Goal: Task Accomplishment & Management: Manage account settings

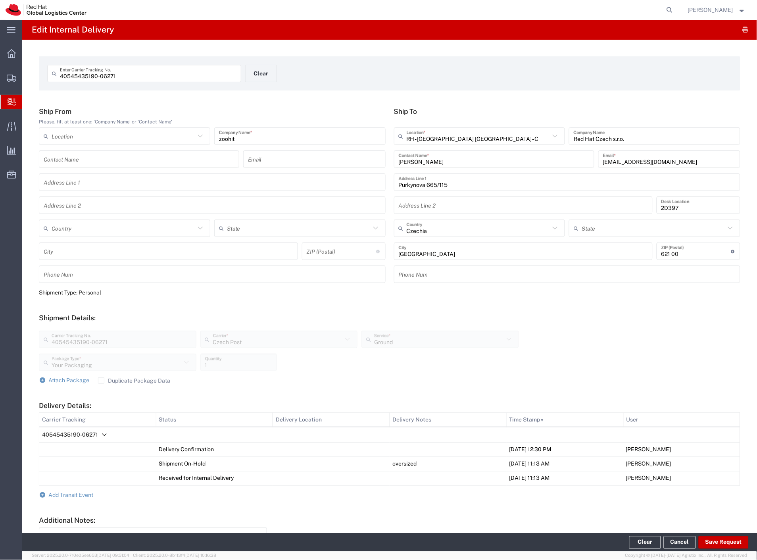
click at [261, 74] on button "Clear" at bounding box center [261, 73] width 32 height 17
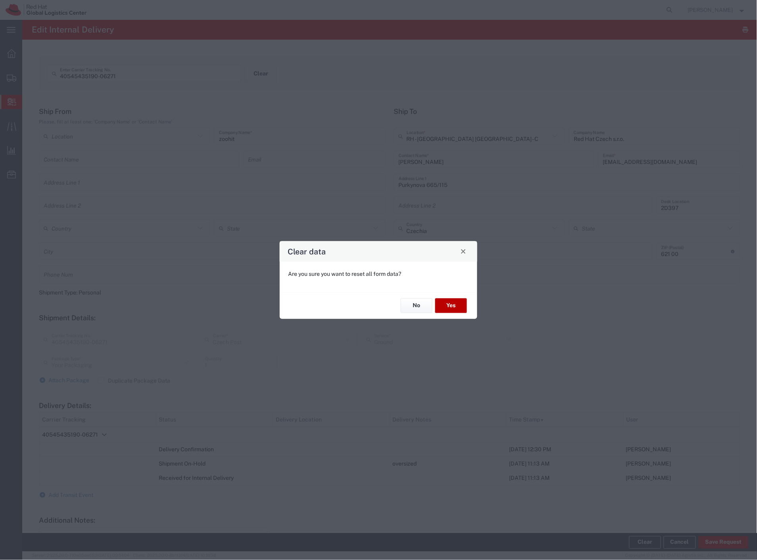
click at [458, 307] on button "Yes" at bounding box center [451, 305] width 32 height 15
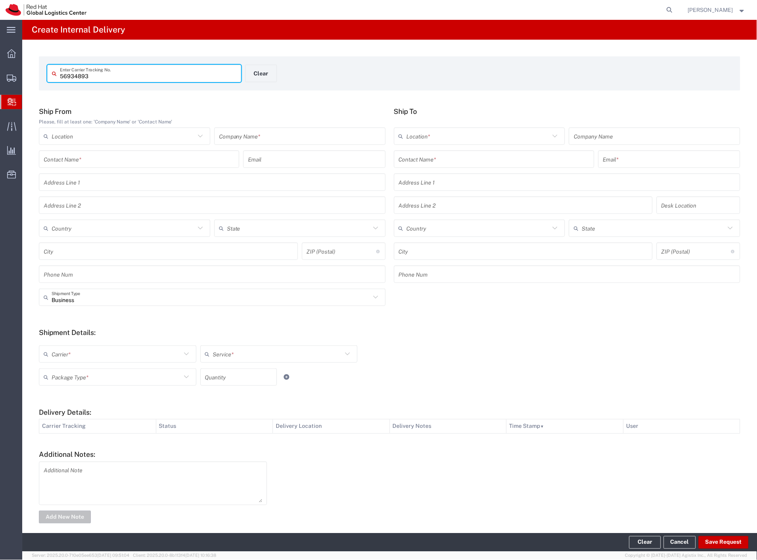
type input "56934893"
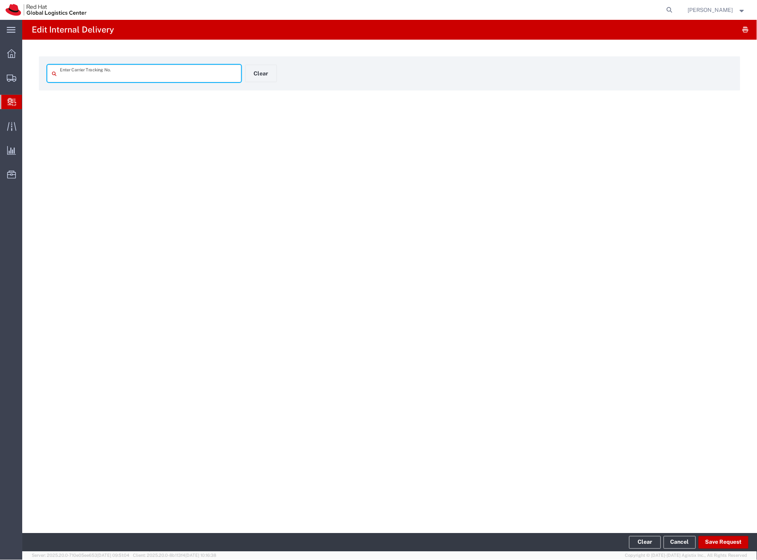
type input "56934893"
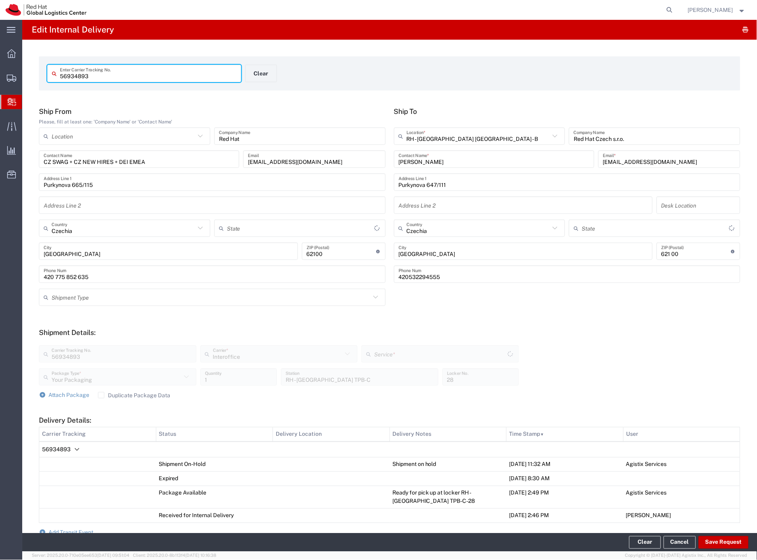
type input "IO_Ground"
click at [92, 529] on span "Add Transit Event" at bounding box center [71, 532] width 45 height 6
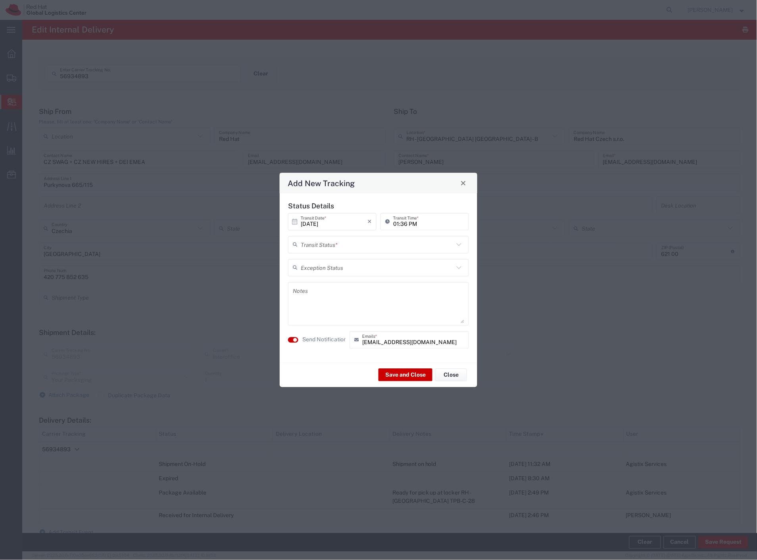
click at [356, 249] on input "text" at bounding box center [377, 245] width 153 height 14
click at [354, 258] on span "Delivery Confirmation" at bounding box center [378, 261] width 179 height 12
type input "Delivery Confirmation"
click at [320, 339] on label "Send Notification" at bounding box center [324, 339] width 44 height 8
click at [399, 372] on button "Save and Close" at bounding box center [405, 374] width 54 height 13
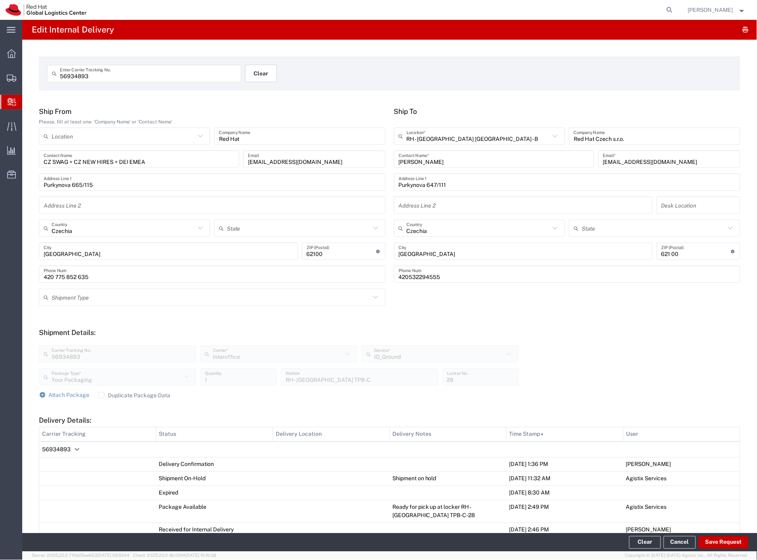
click at [253, 81] on button "Clear" at bounding box center [261, 73] width 32 height 17
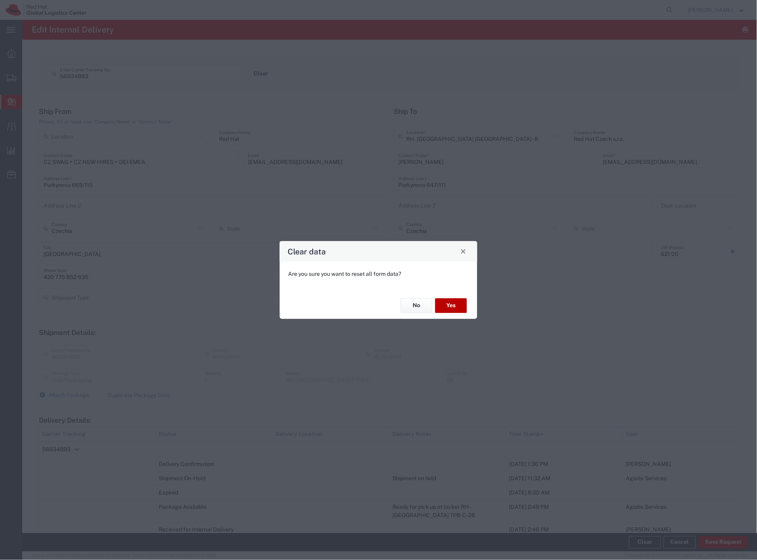
click at [454, 306] on button "Yes" at bounding box center [451, 305] width 32 height 15
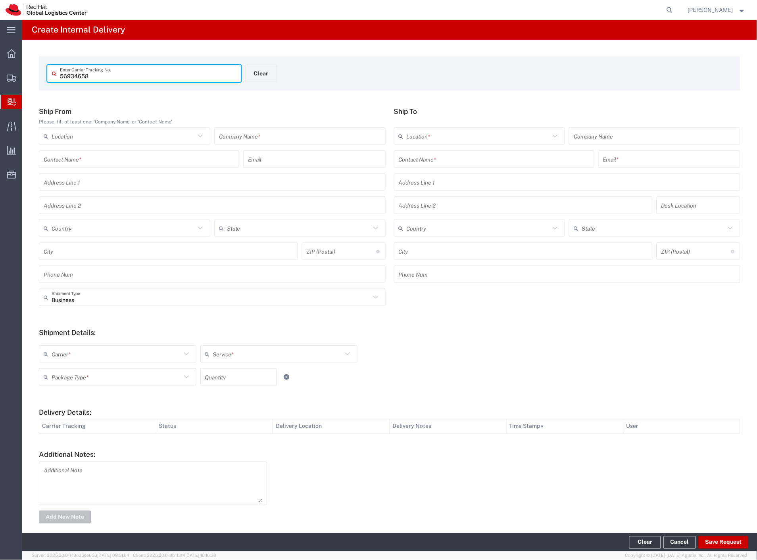
type input "56934658"
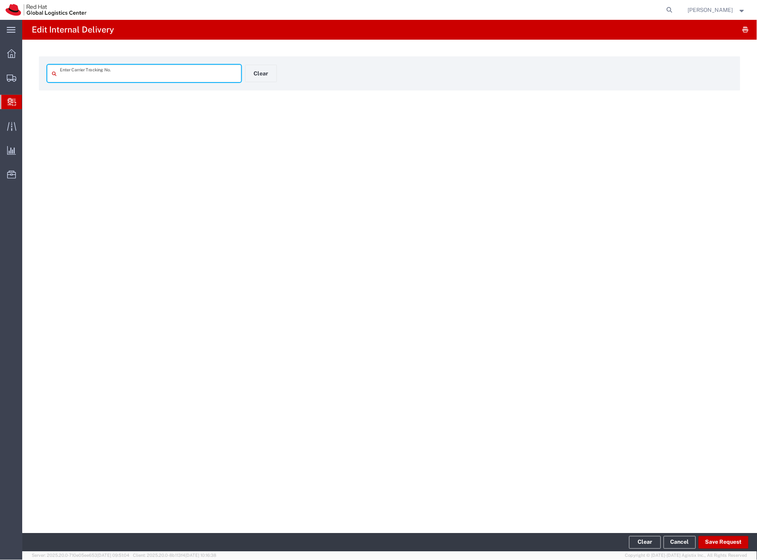
type input "56934658"
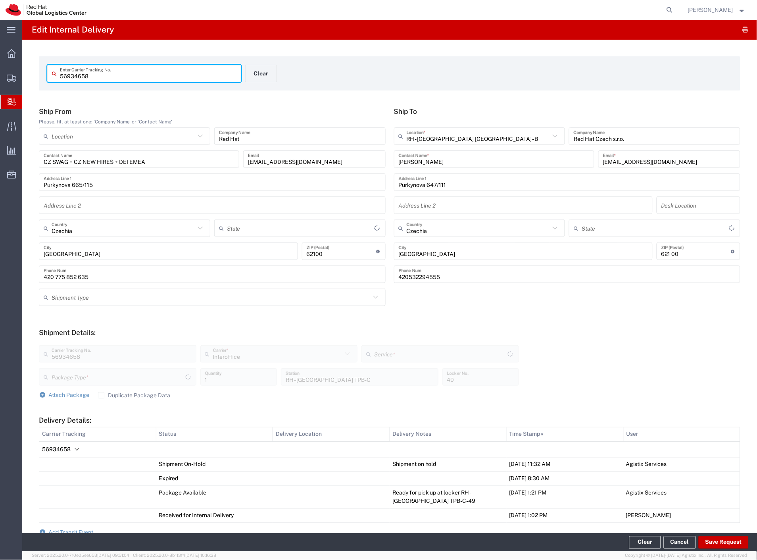
type input "Your Packaging"
type input "IO_Ground"
click at [707, 542] on button "Save Request" at bounding box center [723, 542] width 50 height 13
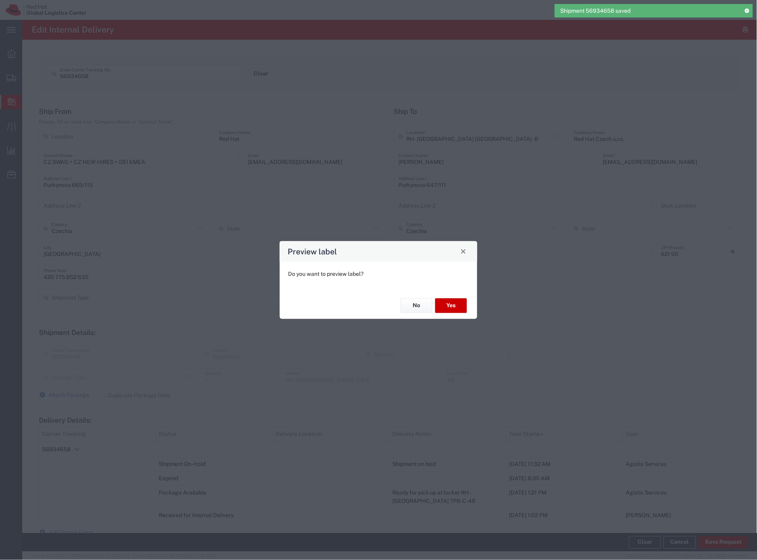
type input "Your Packaging"
type input "IO_Ground"
click at [416, 308] on button "No" at bounding box center [417, 305] width 32 height 15
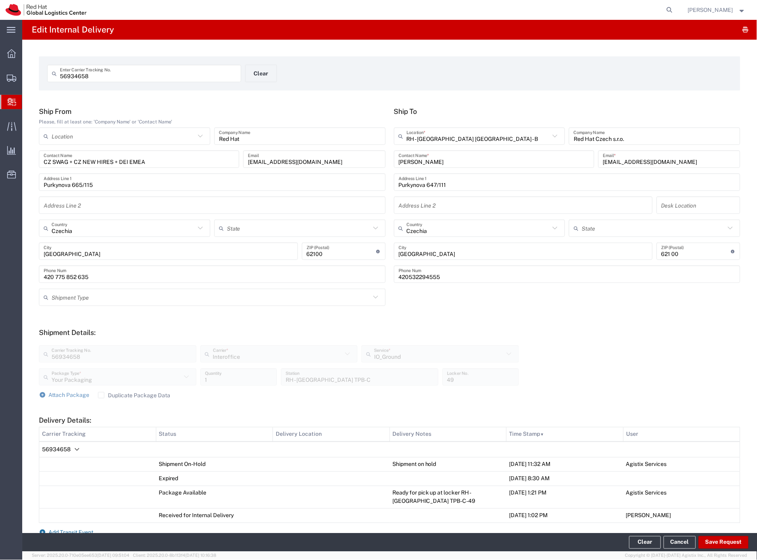
click at [71, 531] on span "Add Transit Event" at bounding box center [71, 532] width 45 height 6
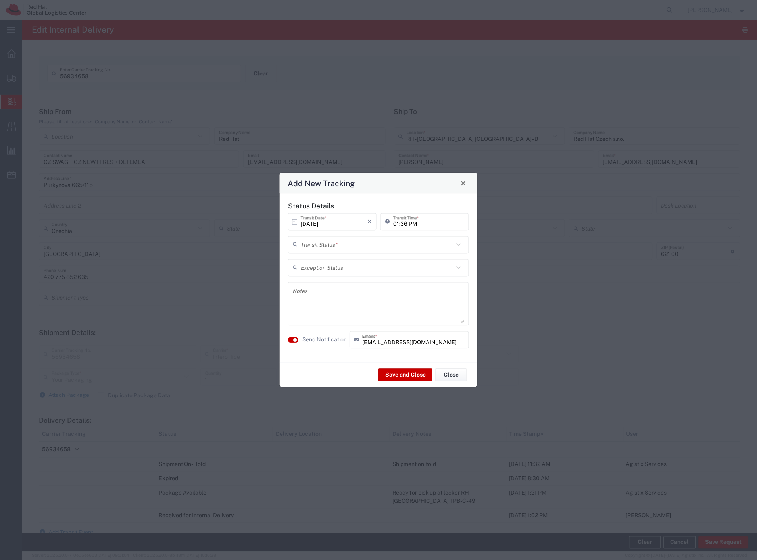
click at [334, 246] on input "text" at bounding box center [377, 245] width 153 height 14
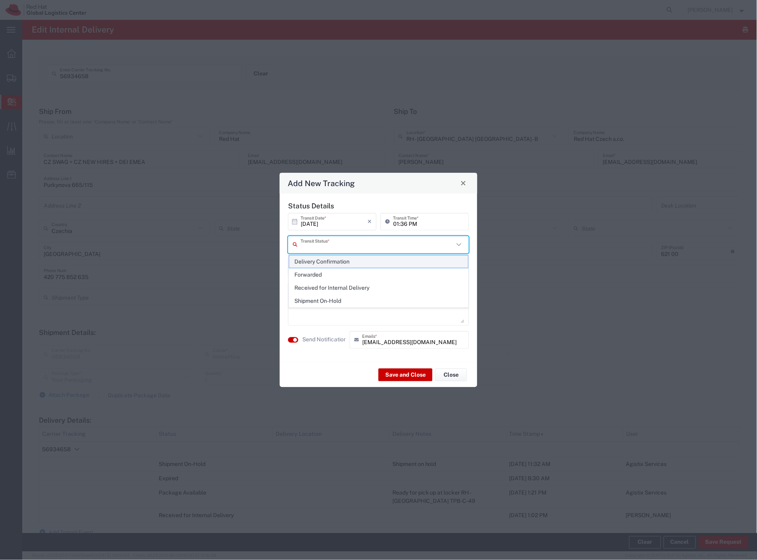
click at [334, 261] on span "Delivery Confirmation" at bounding box center [378, 261] width 179 height 12
type input "Delivery Confirmation"
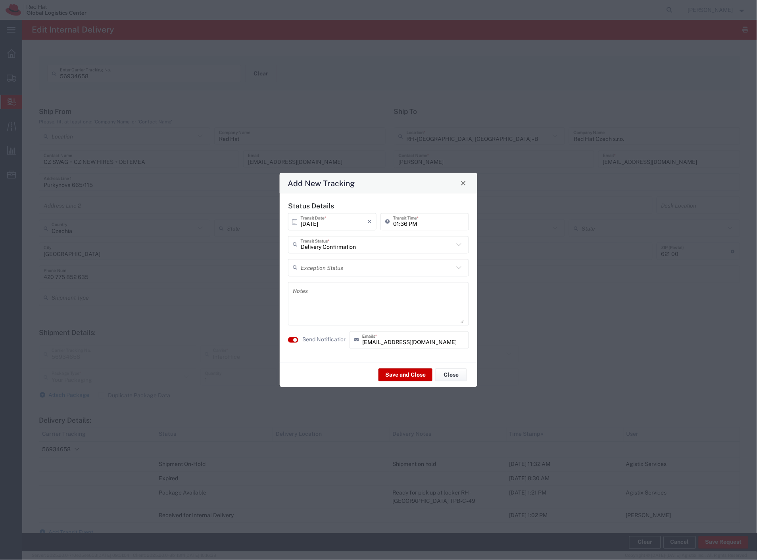
drag, startPoint x: 323, startPoint y: 341, endPoint x: 358, endPoint y: 355, distance: 37.4
click at [324, 341] on label "Send Notification" at bounding box center [324, 339] width 44 height 8
click at [399, 376] on button "Save and Close" at bounding box center [405, 374] width 54 height 13
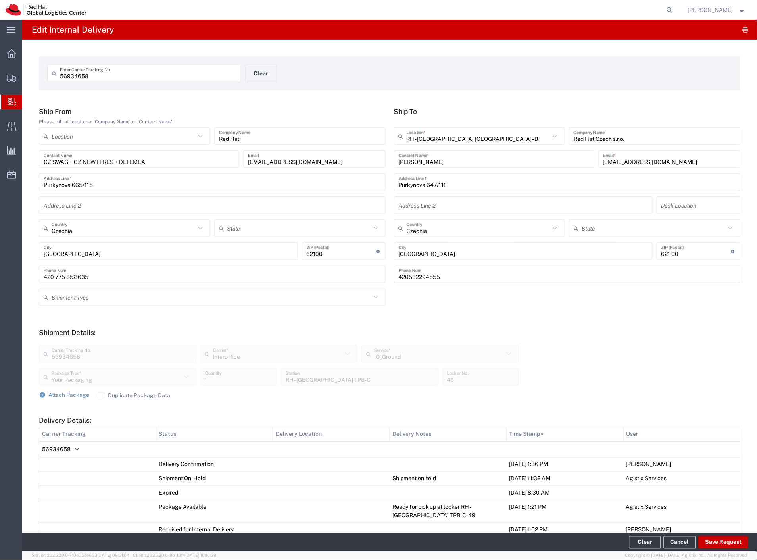
click at [28, 100] on span "Internal Delivery" at bounding box center [25, 102] width 6 height 16
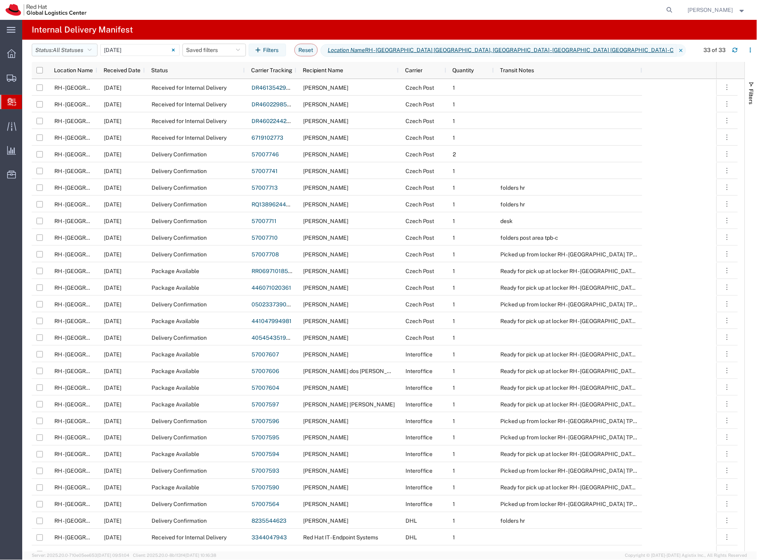
drag, startPoint x: 68, startPoint y: 52, endPoint x: 65, endPoint y: 80, distance: 27.5
click at [67, 52] on span "All Statuses" at bounding box center [68, 50] width 31 height 6
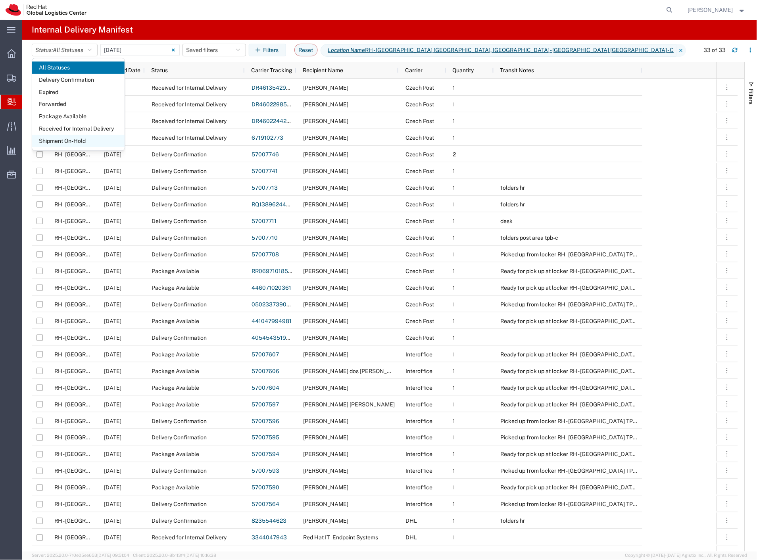
click at [69, 138] on span "Shipment On-Hold" at bounding box center [78, 141] width 92 height 12
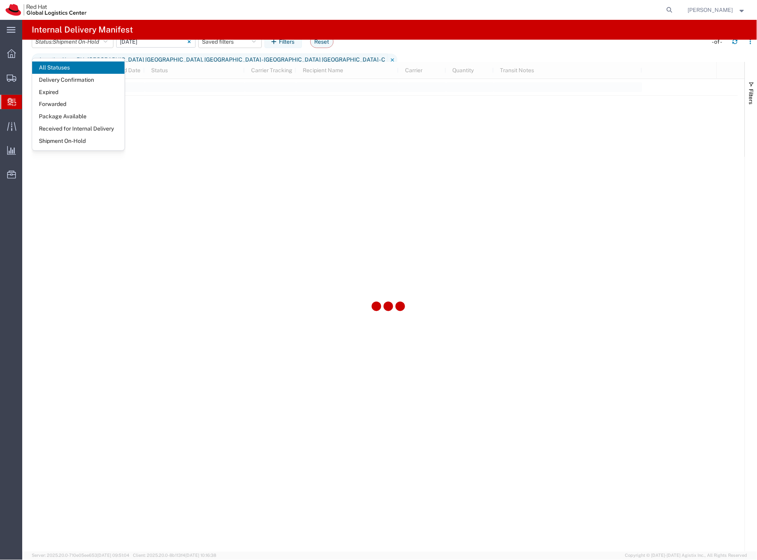
click at [166, 44] on input "[DATE] - [DATE]" at bounding box center [155, 42] width 79 height 12
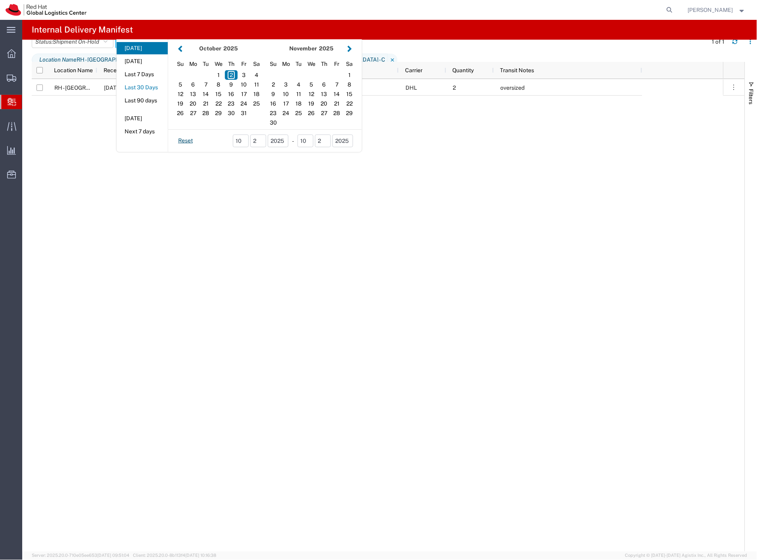
click at [148, 92] on button "Last 30 Days" at bounding box center [142, 87] width 51 height 12
type input "Last 30 Days"
type input "09/03/2025 - 10/02/2025"
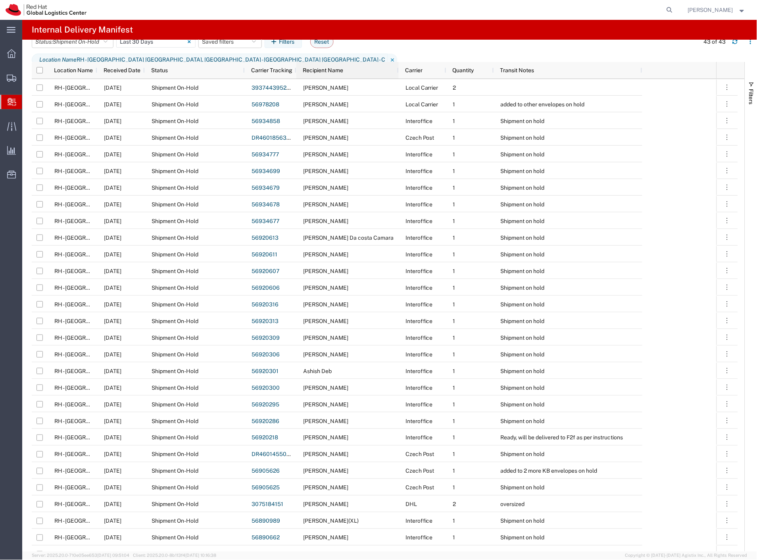
click at [345, 65] on div "Recipient Name" at bounding box center [349, 70] width 93 height 13
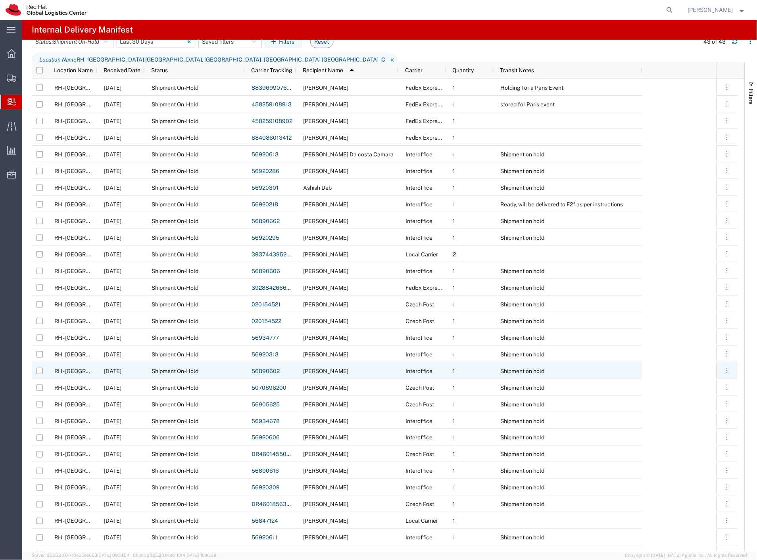
scroll to position [44, 0]
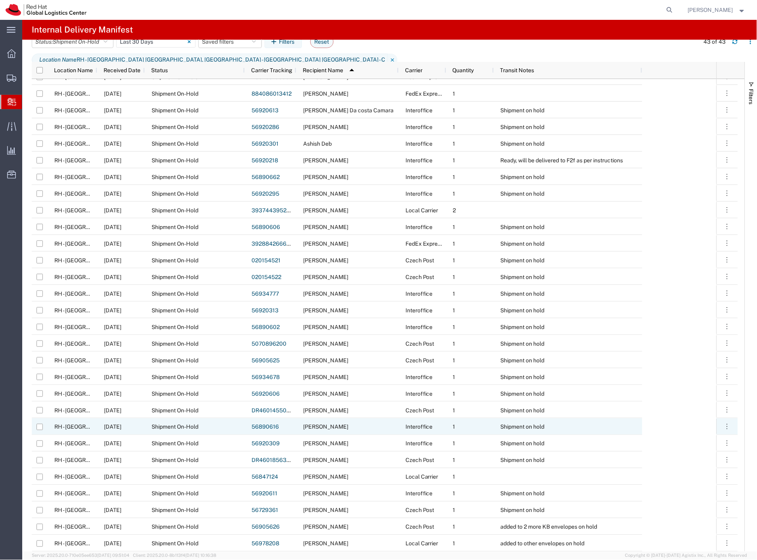
click at [338, 425] on div "Martin Hoyer" at bounding box center [347, 426] width 102 height 17
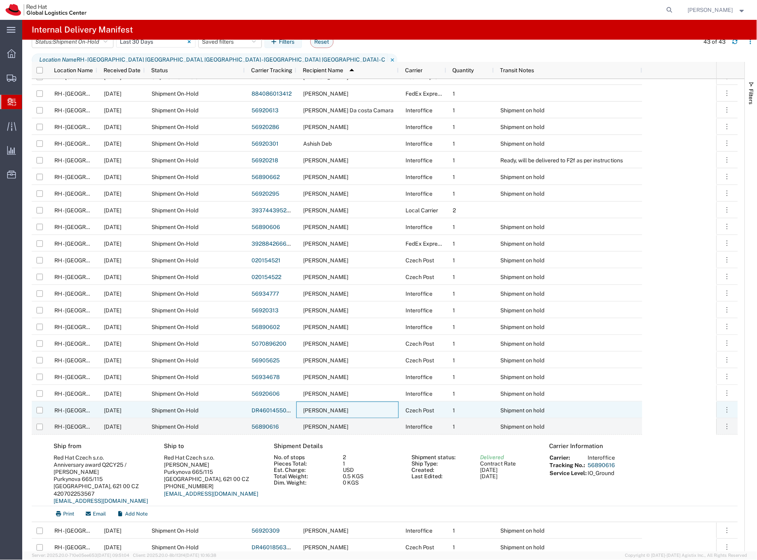
click at [344, 413] on div "Martin Hoyer" at bounding box center [347, 409] width 102 height 17
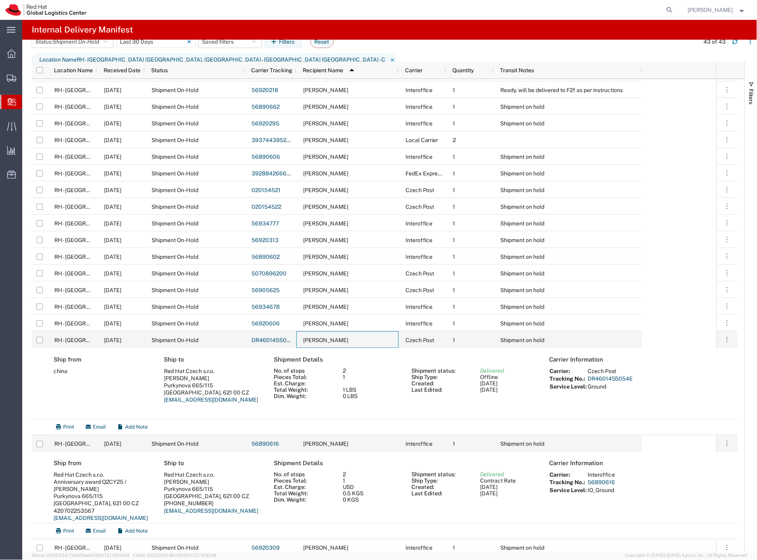
scroll to position [132, 0]
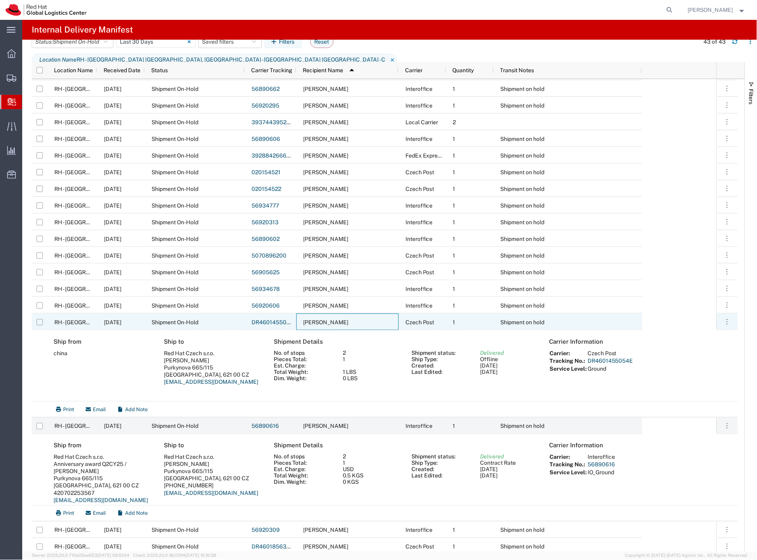
click at [41, 322] on input "Press Space to toggle row selection (unchecked)" at bounding box center [39, 322] width 6 height 6
checkbox input "true"
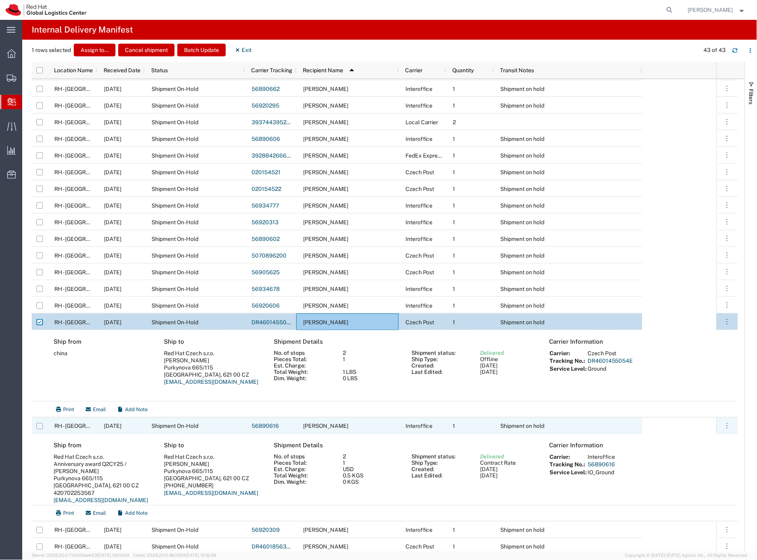
click at [37, 426] on input "Press Space to toggle row selection (unchecked)" at bounding box center [39, 426] width 6 height 6
checkbox input "true"
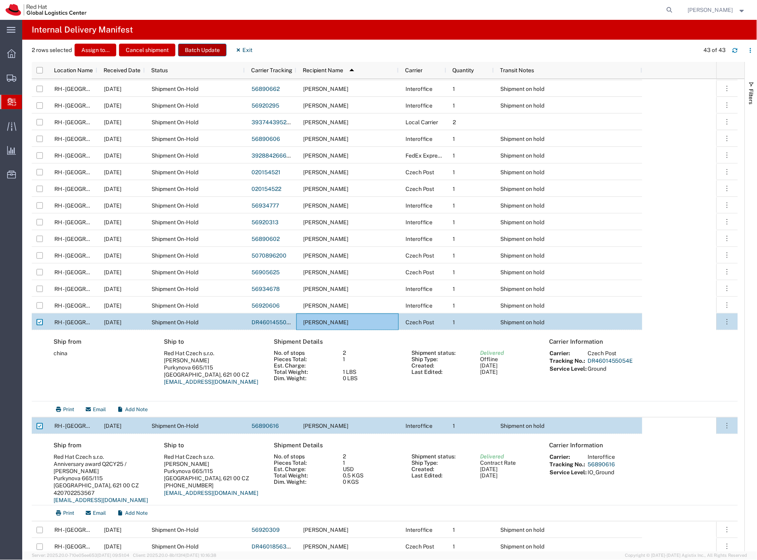
click at [197, 46] on button "Batch Update" at bounding box center [202, 50] width 48 height 13
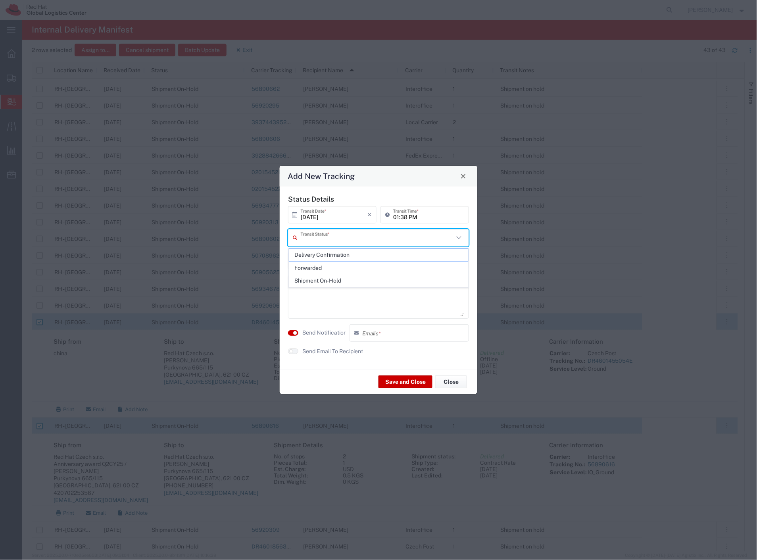
click at [331, 234] on input "text" at bounding box center [377, 237] width 153 height 14
click at [331, 254] on span "Delivery Confirmation" at bounding box center [378, 255] width 179 height 12
type input "Delivery Confirmation"
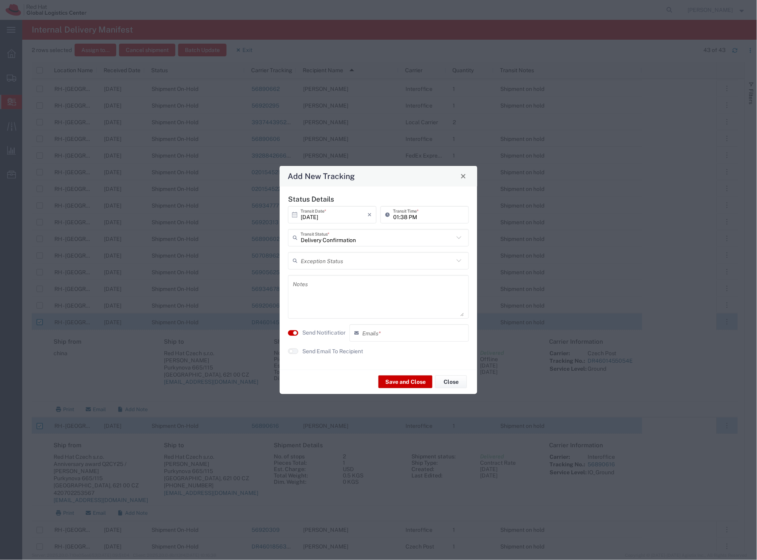
click at [325, 333] on label "Send Notification" at bounding box center [324, 332] width 44 height 8
click at [399, 384] on button "Save and Close" at bounding box center [405, 381] width 54 height 13
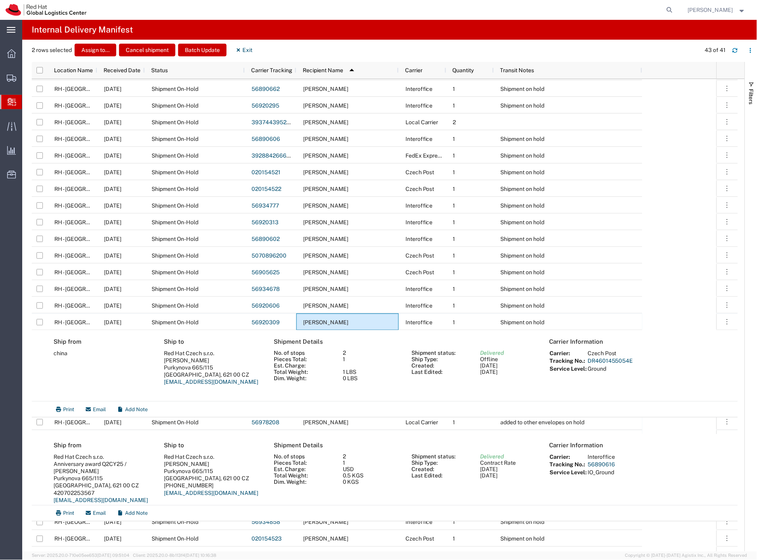
scroll to position [211, 0]
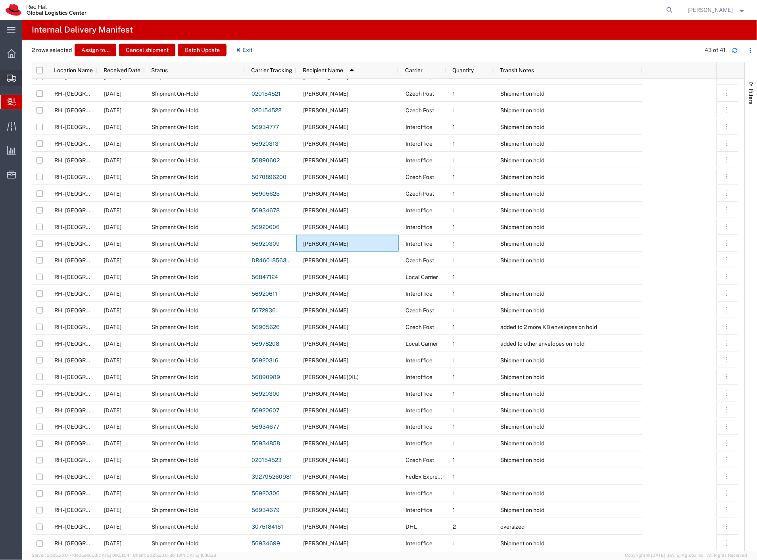
click at [17, 82] on div at bounding box center [11, 78] width 22 height 16
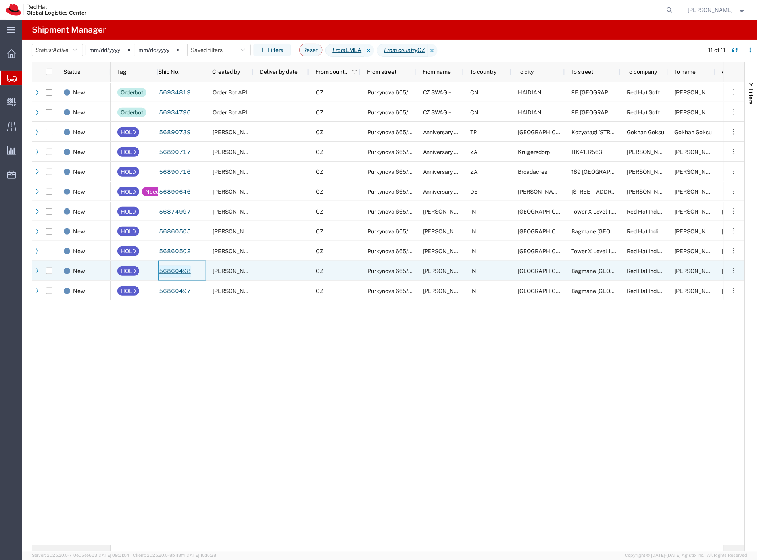
click at [176, 270] on link "56860498" at bounding box center [175, 271] width 33 height 13
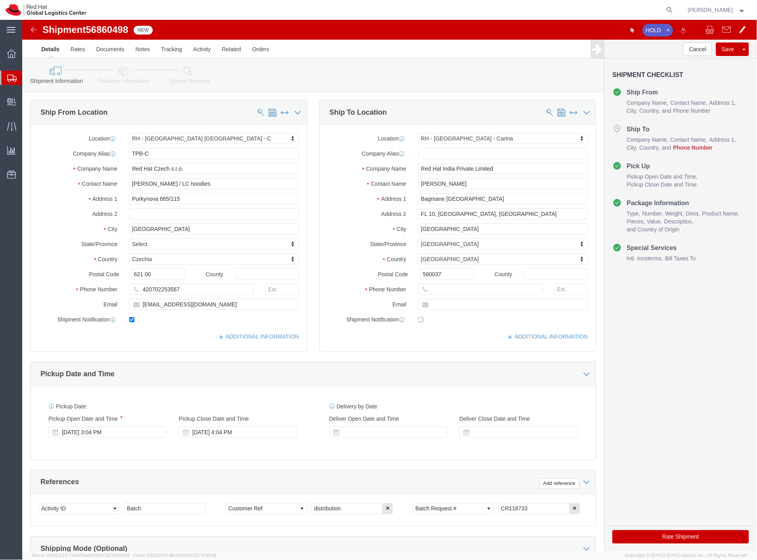
select select "38037"
select select "37925"
click icon
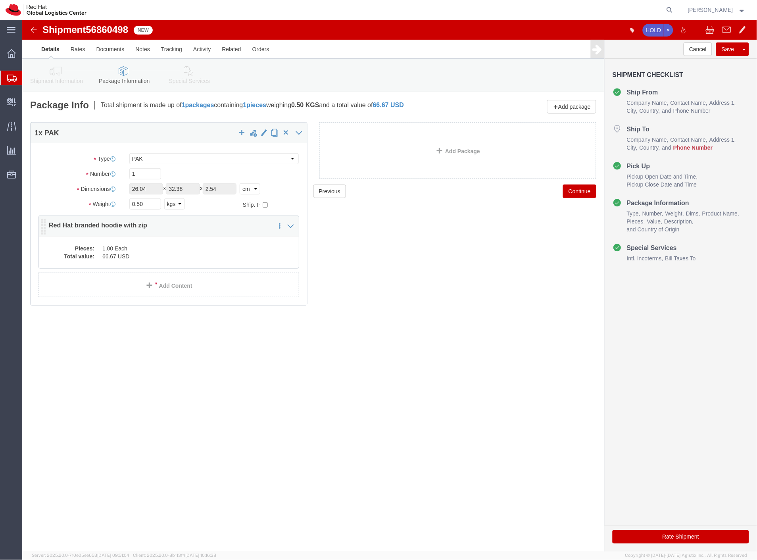
click dd "1.00 Each"
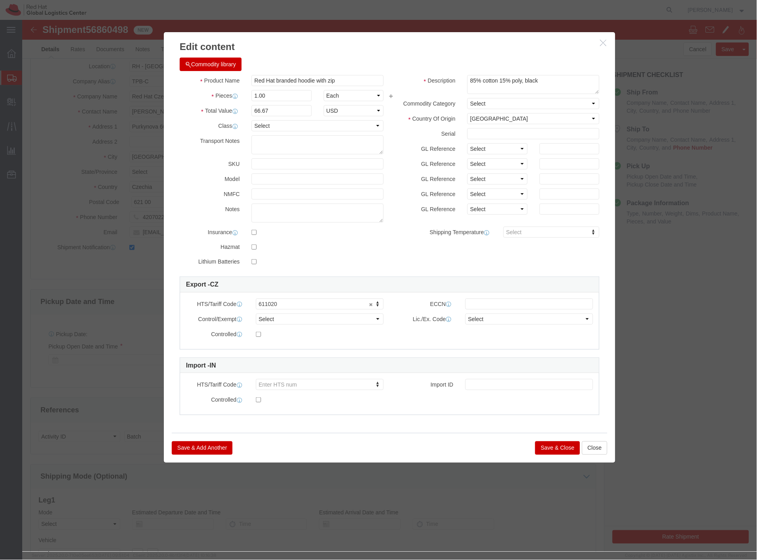
select select "38037"
select select "37925"
click icon "button"
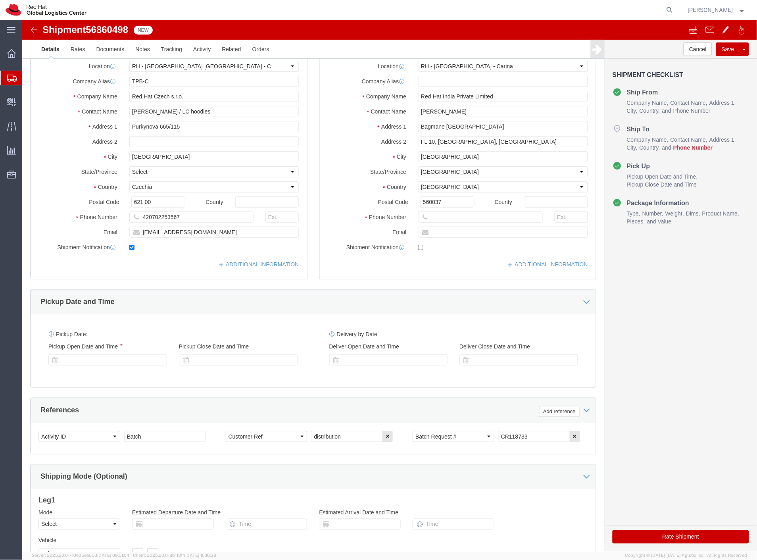
select select "38037"
select select "37925"
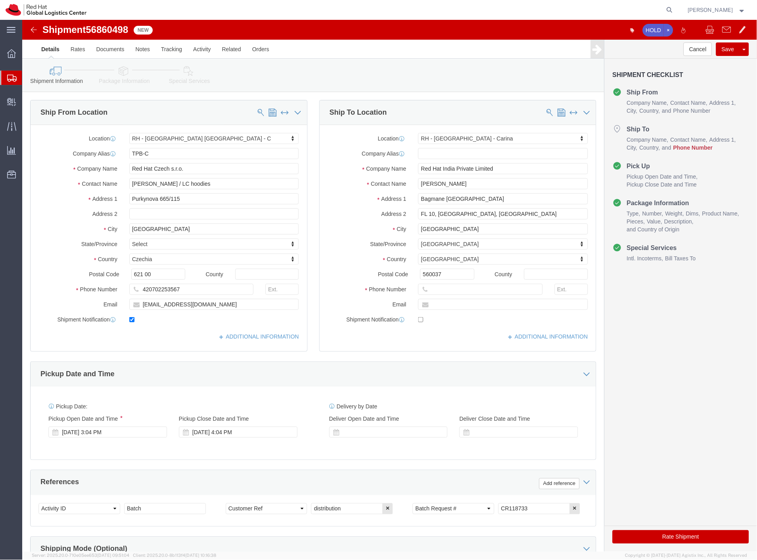
click at [0, 0] on span "Shipment Manager" at bounding box center [0, 0] width 0 height 0
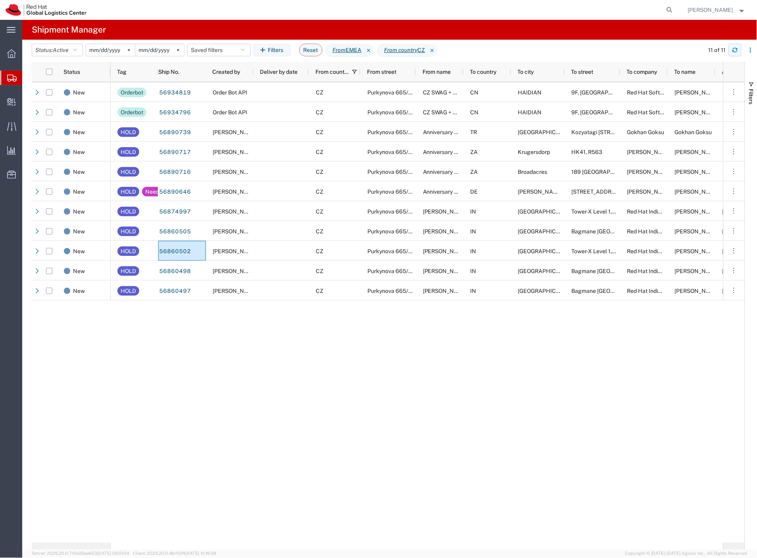
click at [735, 52] on icon "button" at bounding box center [735, 50] width 6 height 6
click at [733, 48] on icon "button" at bounding box center [735, 50] width 6 height 6
click at [0, 0] on span "Create Delivery" at bounding box center [0, 0] width 0 height 0
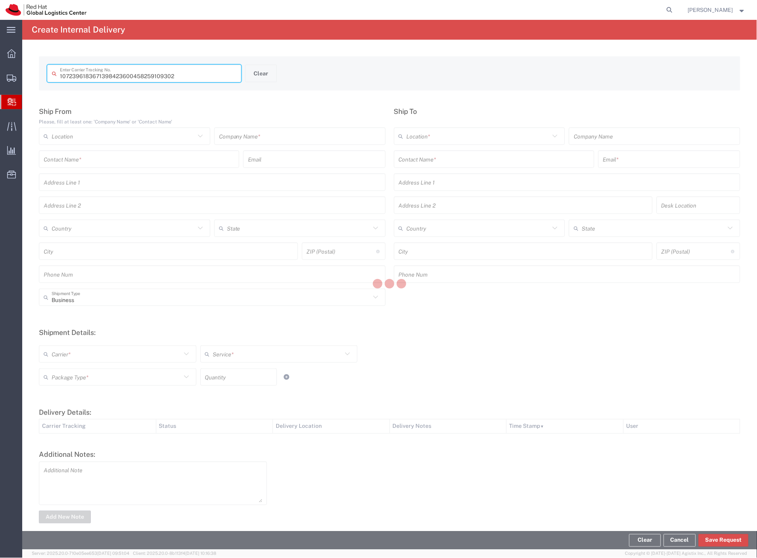
type input "458259109302"
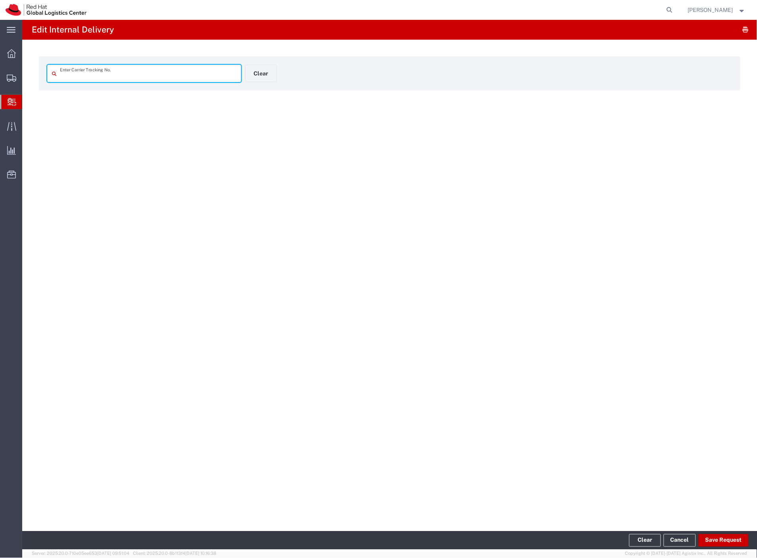
type input "458259109302"
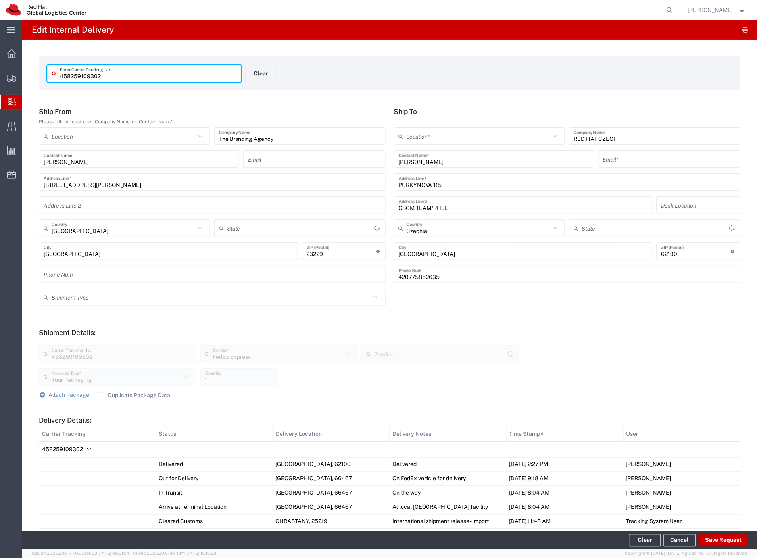
type input "[US_STATE]"
type input "International Economy"
click at [470, 138] on input "text" at bounding box center [478, 136] width 144 height 14
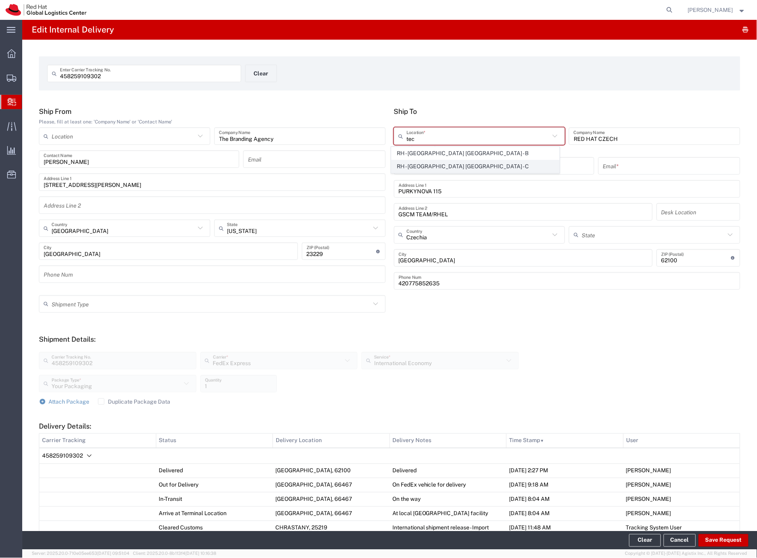
click at [469, 163] on span "RH - [GEOGRAPHIC_DATA] [GEOGRAPHIC_DATA] - C" at bounding box center [475, 166] width 168 height 12
type input "RH - [GEOGRAPHIC_DATA] [GEOGRAPHIC_DATA] - C"
type input "Red Hat Czech s.r.o."
type input "Purkynova 665/115"
type input "621 00"
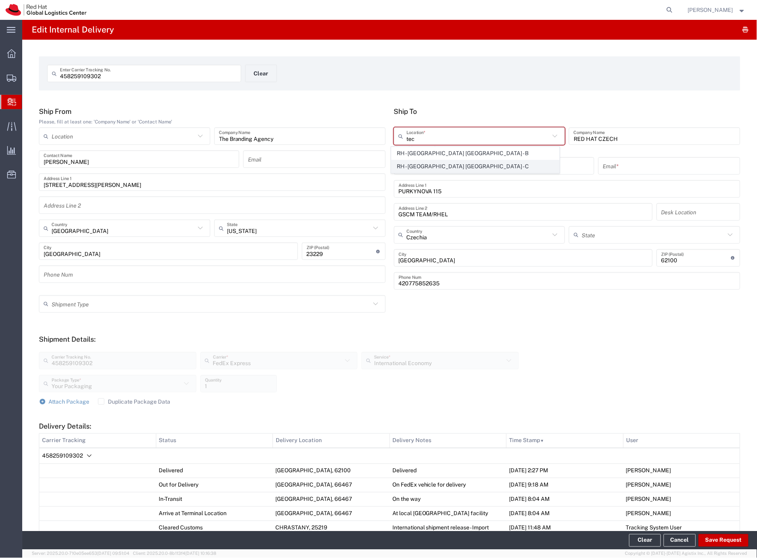
type input "420 532 294 555"
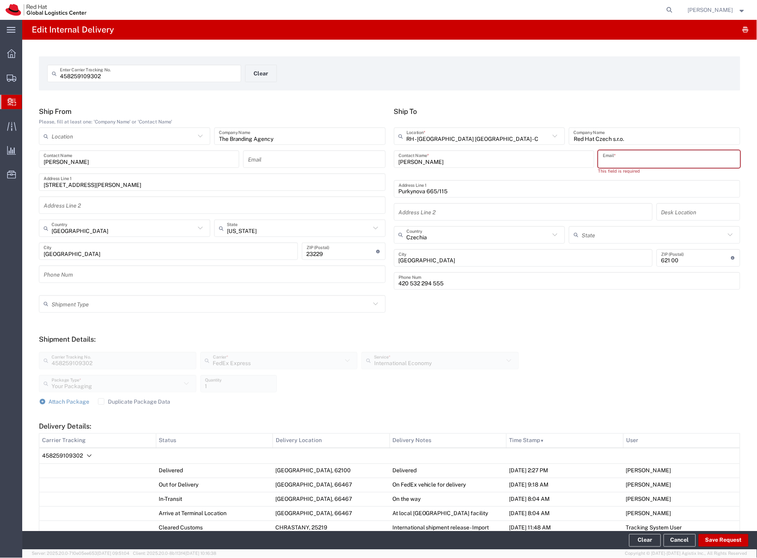
click at [607, 161] on input "text" at bounding box center [669, 159] width 132 height 14
paste input "bkearney@redhat.com"
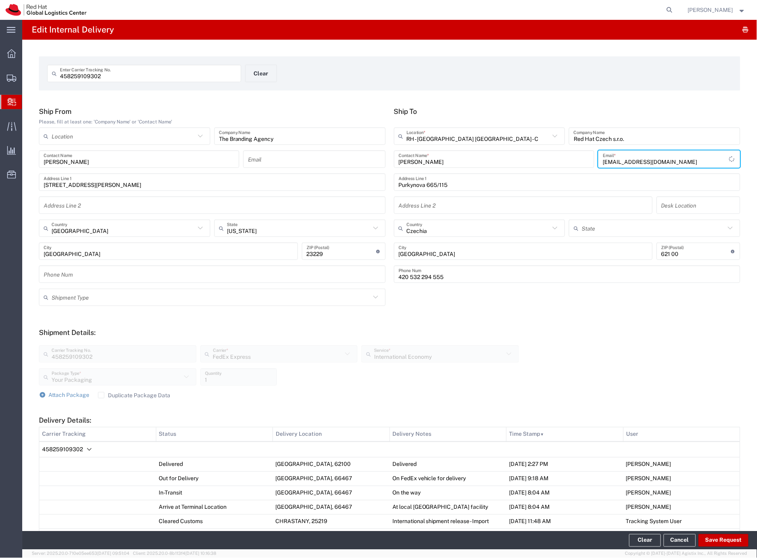
type input "bkearney@redhat.com"
click at [430, 162] on input "SONA MALA" at bounding box center [494, 159] width 191 height 14
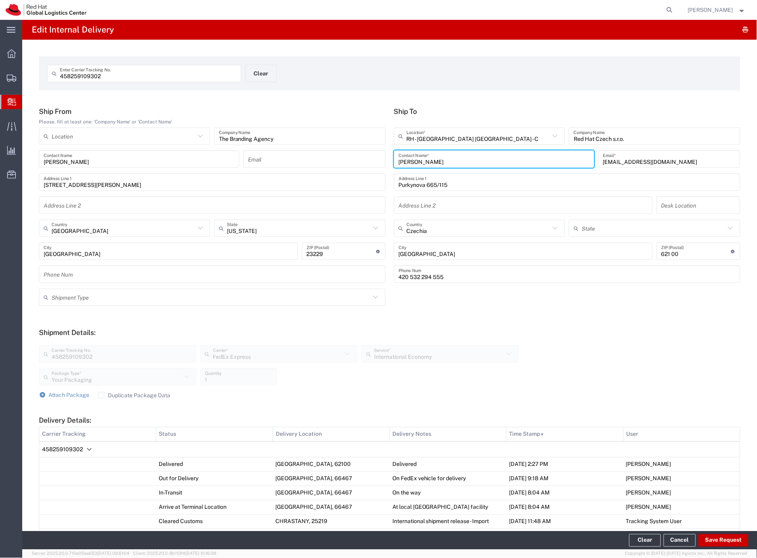
paste input "Kearney"
type input "Kearney"
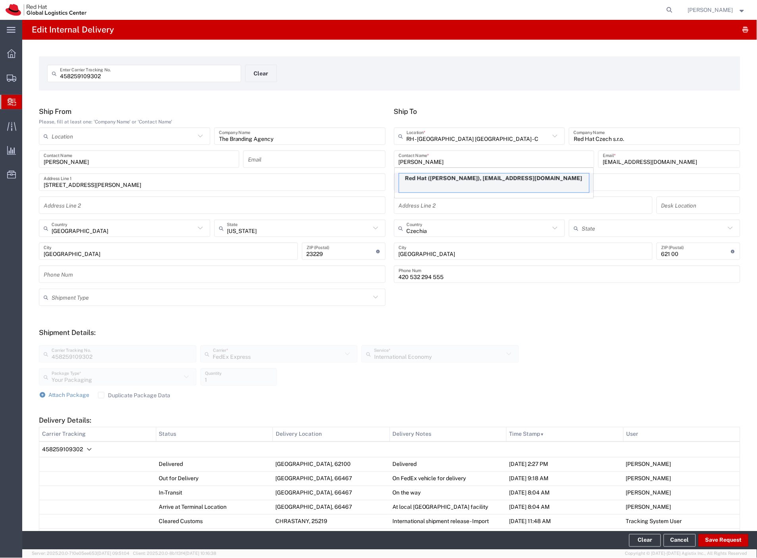
click at [439, 177] on p "Red Hat (Bryan Kearney), bkearney@redhat.com" at bounding box center [494, 178] width 190 height 10
type input "RH - [GEOGRAPHIC_DATA]"
type input "Red Hat"
type input "[PERSON_NAME]"
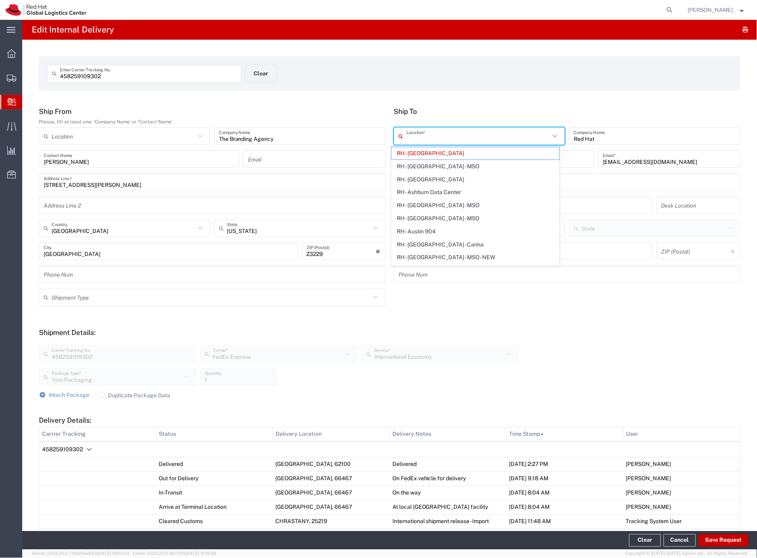
click at [461, 132] on input "text" at bounding box center [478, 136] width 144 height 14
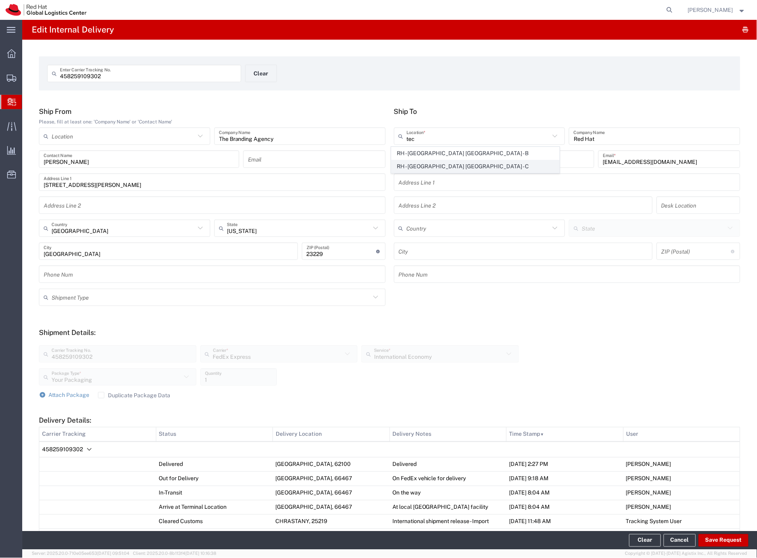
click at [470, 169] on span "RH - [GEOGRAPHIC_DATA] [GEOGRAPHIC_DATA] - C" at bounding box center [475, 166] width 168 height 12
type input "RH - [GEOGRAPHIC_DATA] [GEOGRAPHIC_DATA] - C"
type input "Red Hat Czech s.r.o."
type input "Purkynova 665/115"
type input "Czechia"
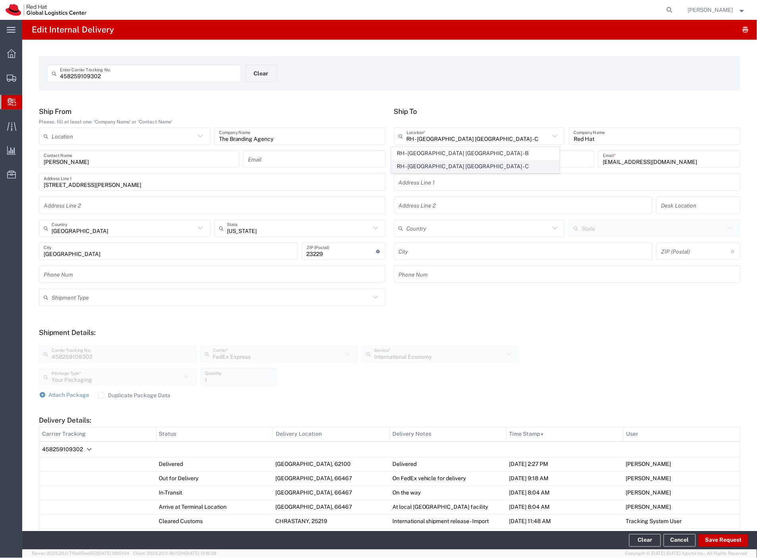
type input "[GEOGRAPHIC_DATA]"
type input "621 00"
type input "420 532 294 555"
click at [716, 542] on button "Save Request" at bounding box center [723, 540] width 50 height 13
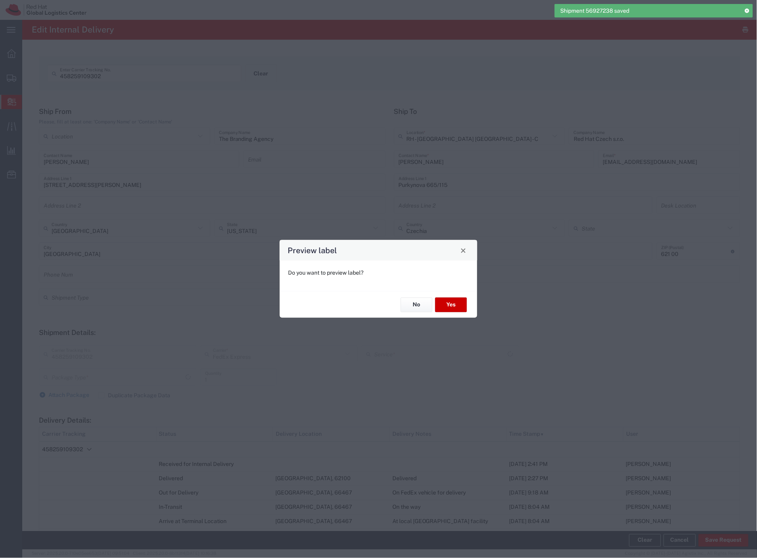
type input "Your Packaging"
type input "International Economy"
click at [418, 307] on button "No" at bounding box center [417, 304] width 32 height 15
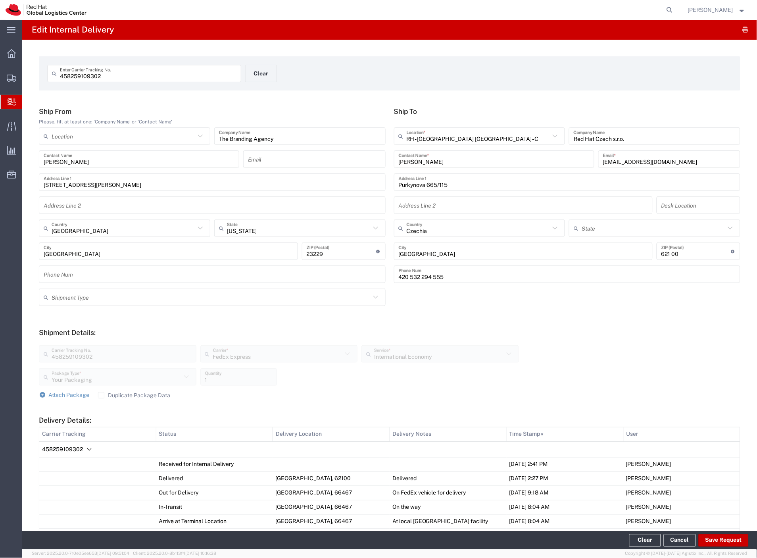
click at [65, 448] on span "458259109302" at bounding box center [62, 449] width 41 height 6
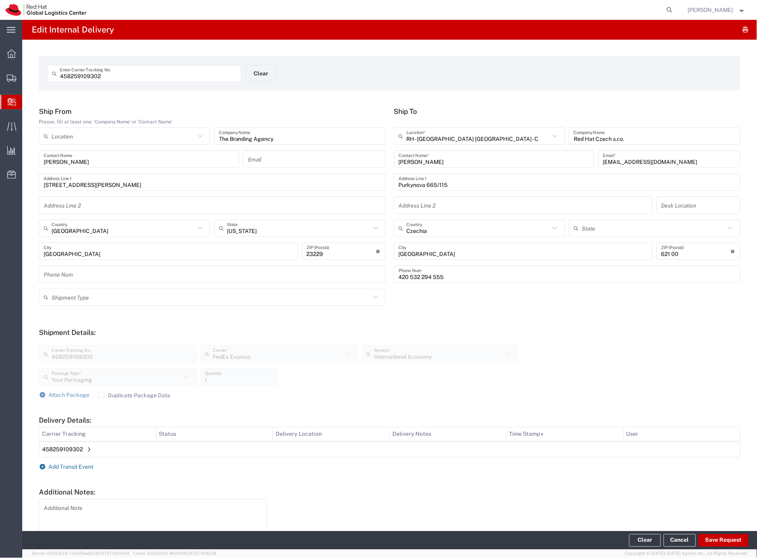
click at [61, 466] on span "Add Transit Event" at bounding box center [71, 467] width 45 height 6
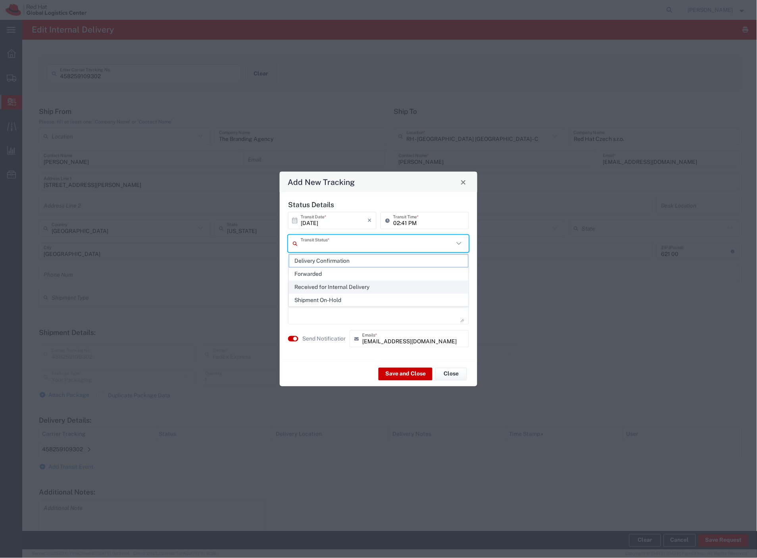
drag, startPoint x: 347, startPoint y: 247, endPoint x: 334, endPoint y: 281, distance: 36.5
click at [347, 249] on input "text" at bounding box center [377, 243] width 153 height 14
click at [329, 302] on span "Shipment On-Hold" at bounding box center [378, 300] width 179 height 12
type input "Shipment On-Hold"
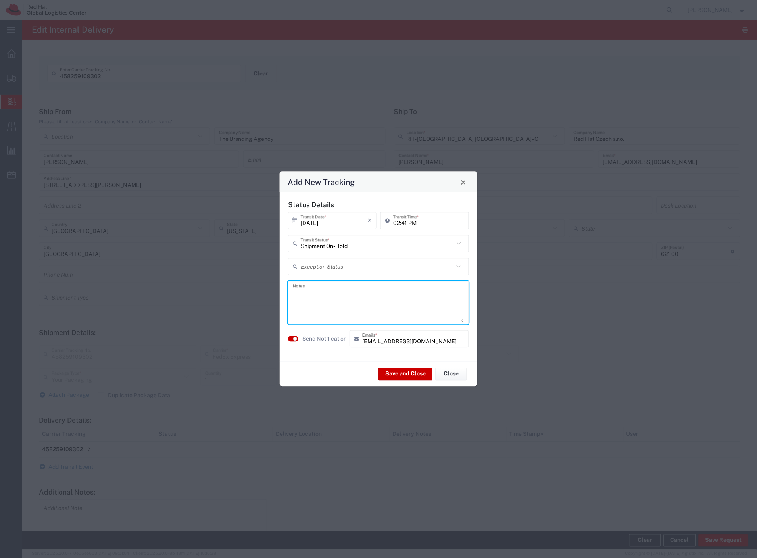
click at [329, 304] on textarea at bounding box center [378, 302] width 171 height 39
type textarea "holding for october event"
click at [396, 375] on button "Save and Close" at bounding box center [405, 373] width 54 height 13
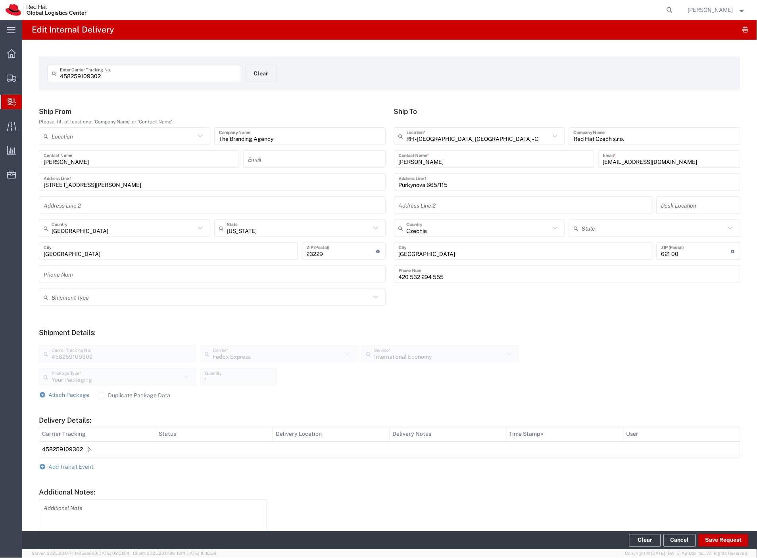
drag, startPoint x: 44, startPoint y: 115, endPoint x: 8, endPoint y: 108, distance: 36.5
click at [0, 0] on span "Create Delivery" at bounding box center [0, 0] width 0 height 0
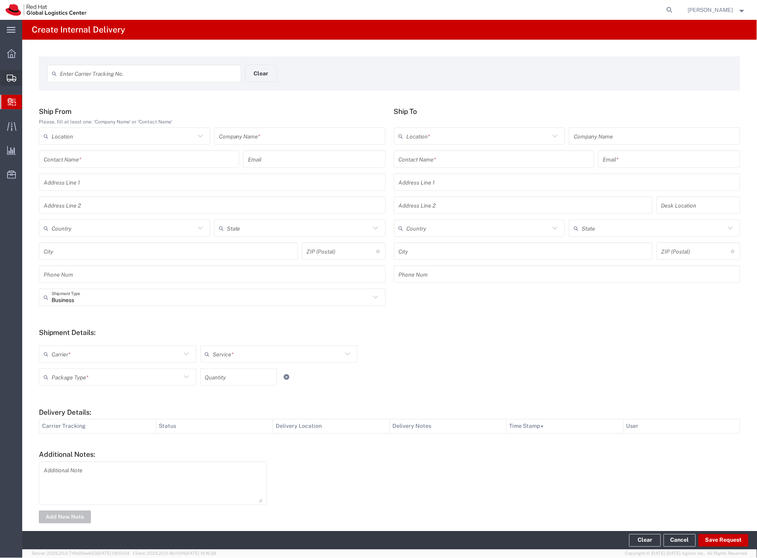
click at [0, 0] on span "Shipment Manager" at bounding box center [0, 0] width 0 height 0
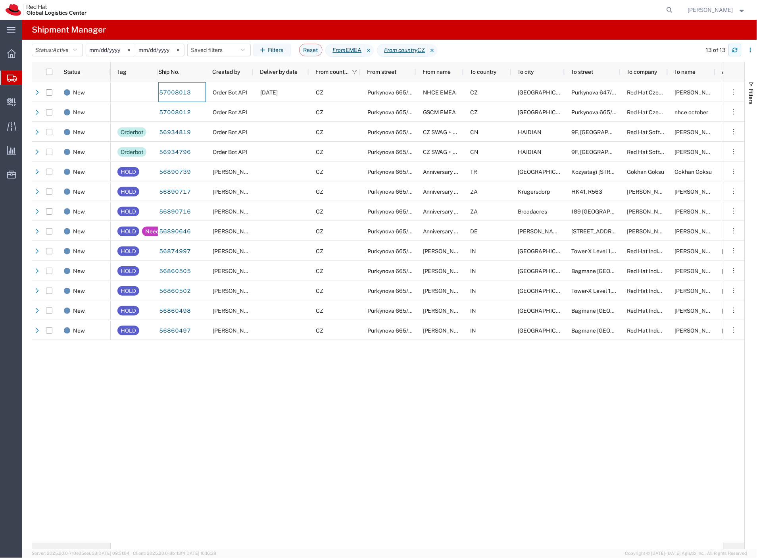
click at [735, 52] on icon "button" at bounding box center [734, 51] width 5 height 2
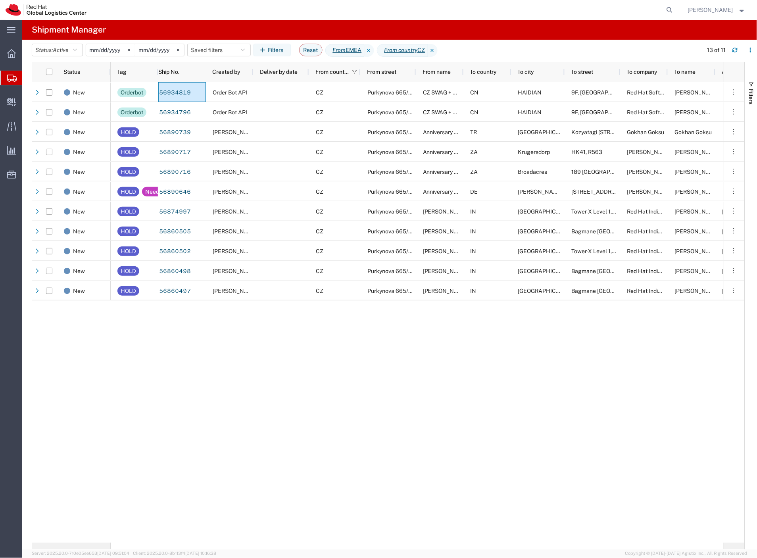
click at [676, 4] on form at bounding box center [669, 10] width 13 height 20
click at [750, 90] on span "Filters" at bounding box center [751, 96] width 6 height 15
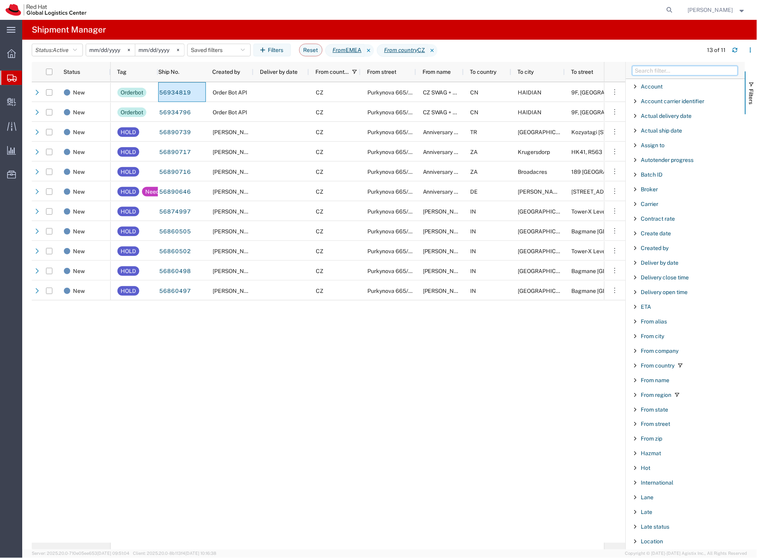
click at [688, 69] on input "Filter Columns Input" at bounding box center [684, 71] width 105 height 10
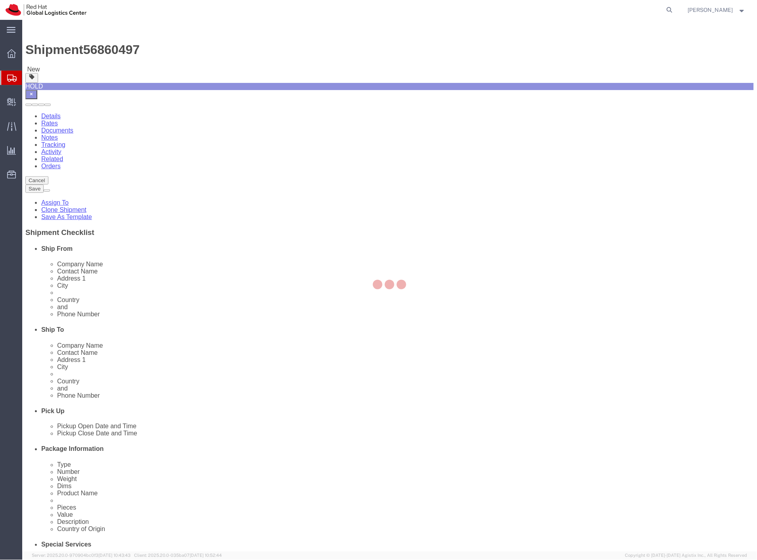
select select "38037"
select select "37925"
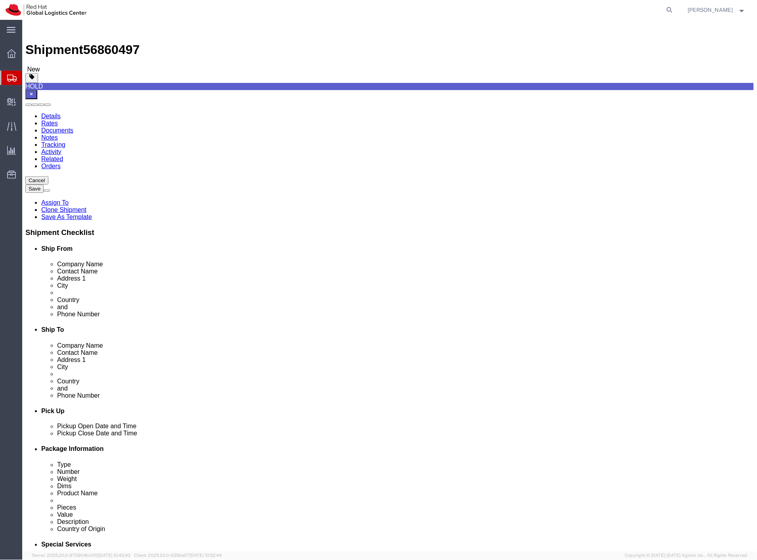
click link "Package Information"
click dd "52.25 USD"
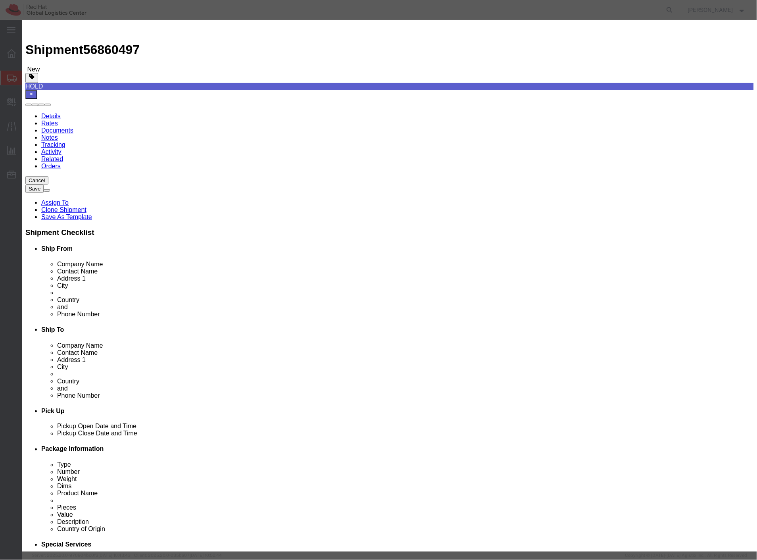
click icon "button"
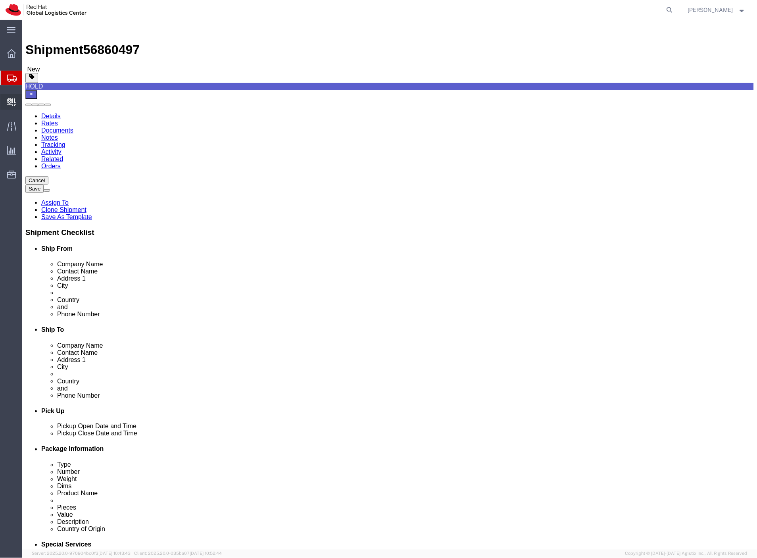
click at [0, 0] on span "Create Delivery" at bounding box center [0, 0] width 0 height 0
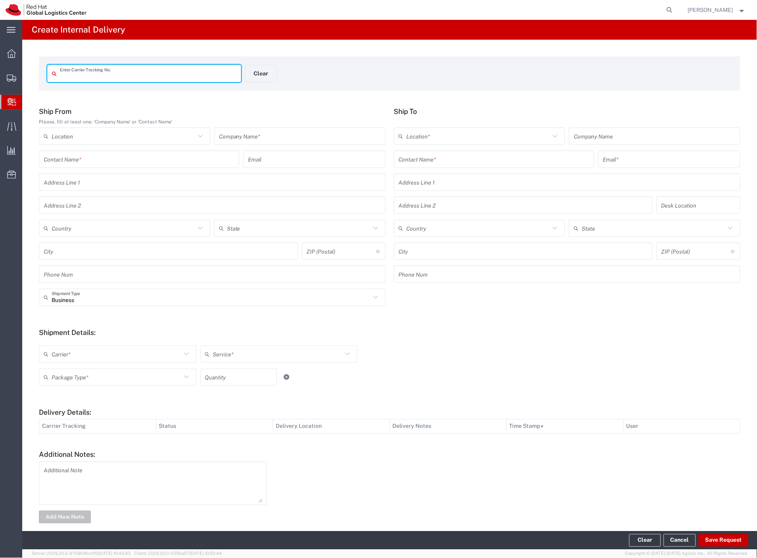
click at [284, 138] on input "text" at bounding box center [300, 136] width 162 height 14
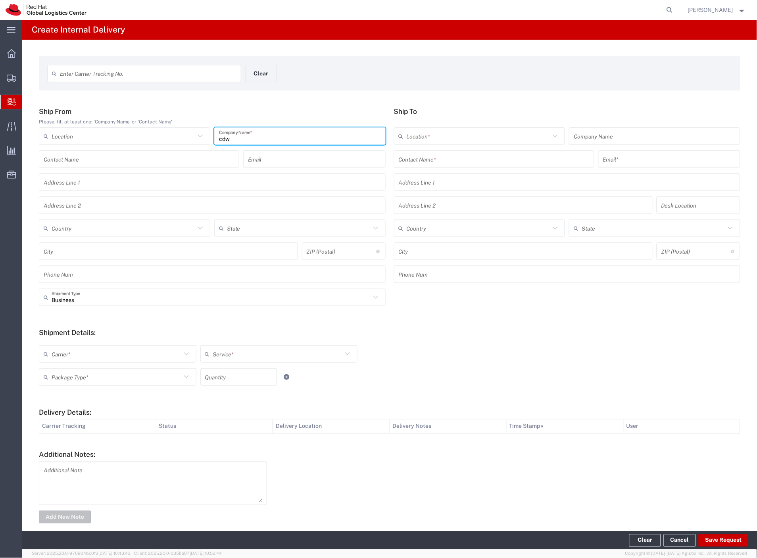
type input "cdw"
click at [460, 161] on input "text" at bounding box center [494, 159] width 191 height 14
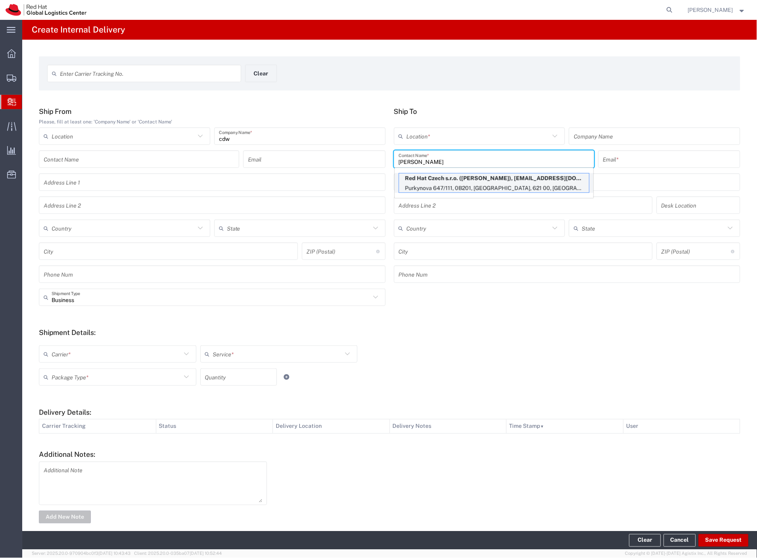
type input "dominik ga"
click at [458, 177] on p "Red Hat Czech s.r.o. (Dominik Galovic), dgalovic@redhat.com" at bounding box center [494, 178] width 190 height 10
type input "RH - [GEOGRAPHIC_DATA] [GEOGRAPHIC_DATA] - B"
type input "Red Hat Czech s.r.o."
type input "[PERSON_NAME]"
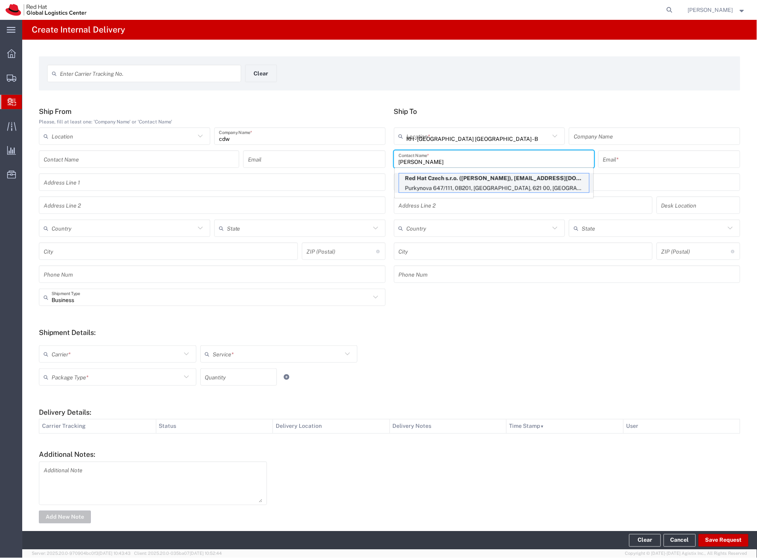
type input "[EMAIL_ADDRESS][DOMAIN_NAME]"
type input "Purkynova 647/111"
type input "0B201"
type input "Czechia"
type input "[GEOGRAPHIC_DATA]"
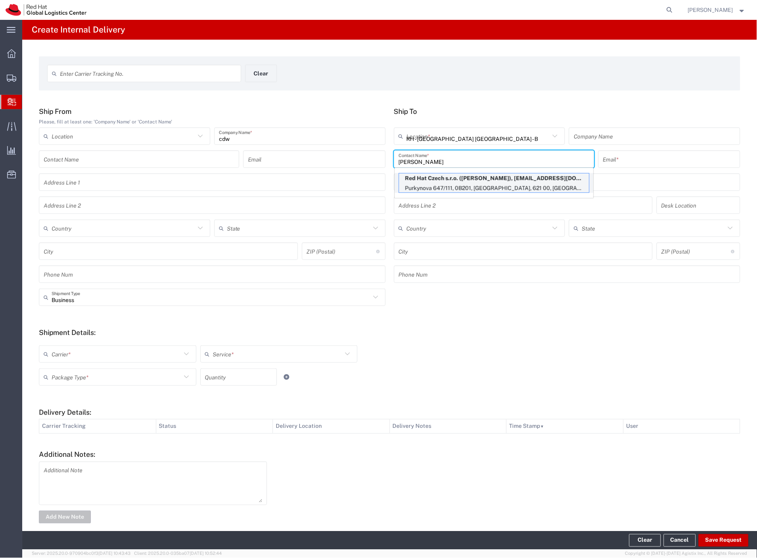
type input "621 00"
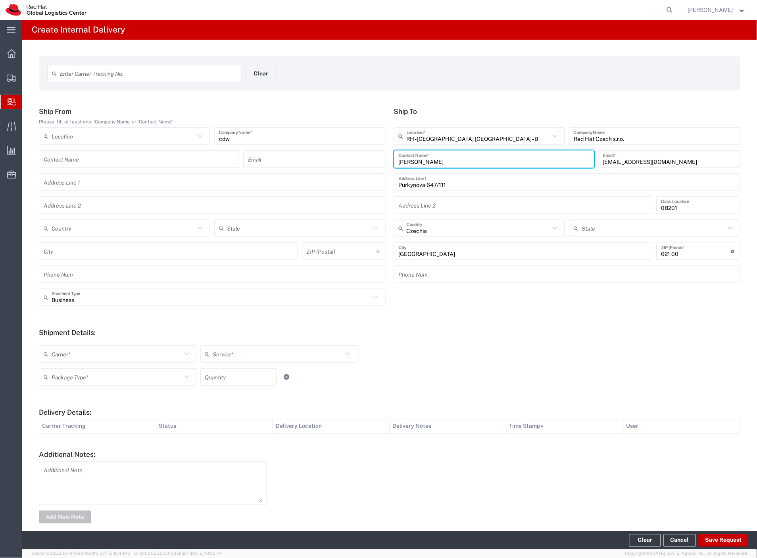
click at [77, 356] on input "text" at bounding box center [117, 354] width 130 height 14
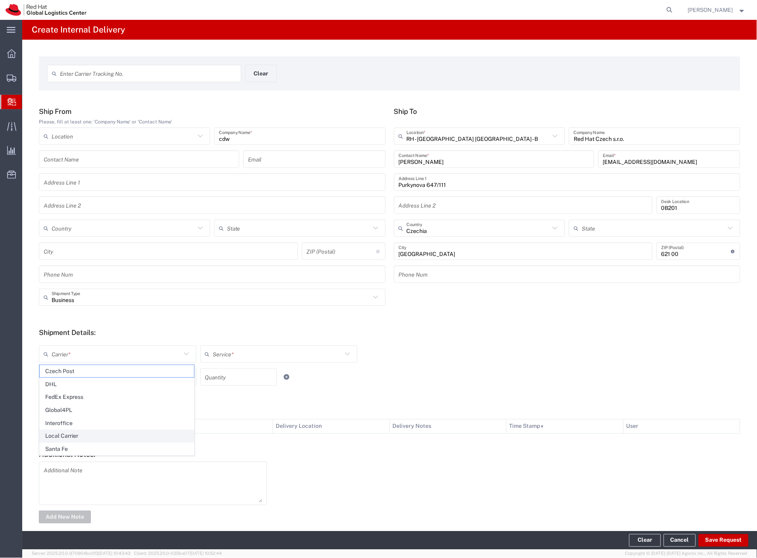
click at [78, 435] on span "Local Carrier" at bounding box center [117, 436] width 154 height 12
type input "Local Carrier"
type input "Local_Ground"
click at [66, 377] on input "text" at bounding box center [117, 377] width 130 height 14
click at [77, 429] on span "Skid(s)" at bounding box center [117, 433] width 154 height 12
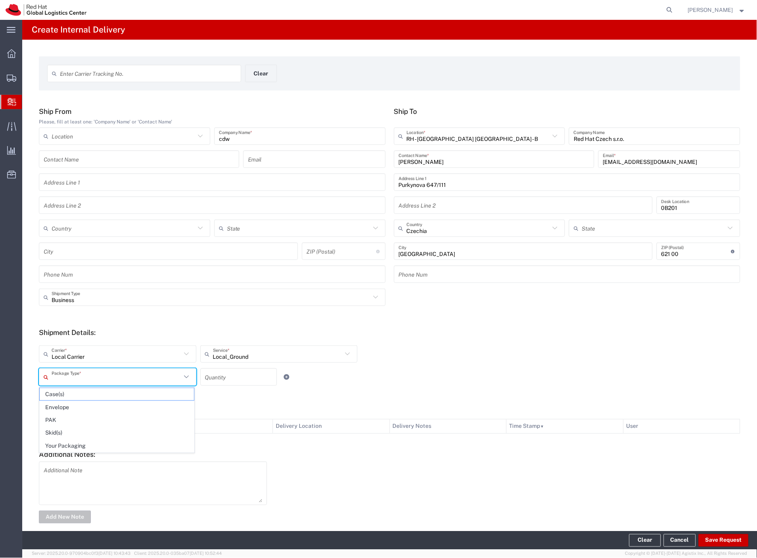
type input "Skid(s)"
click at [727, 541] on button "Save Request" at bounding box center [723, 540] width 50 height 13
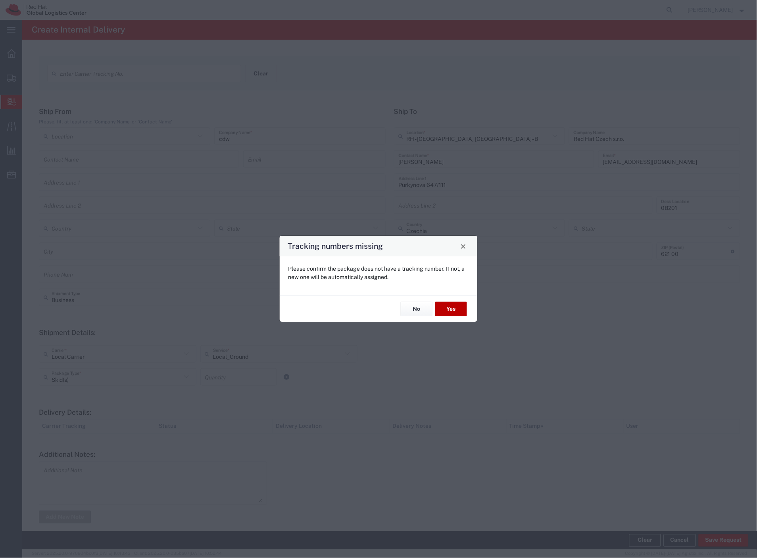
click at [453, 308] on button "Yes" at bounding box center [451, 308] width 32 height 15
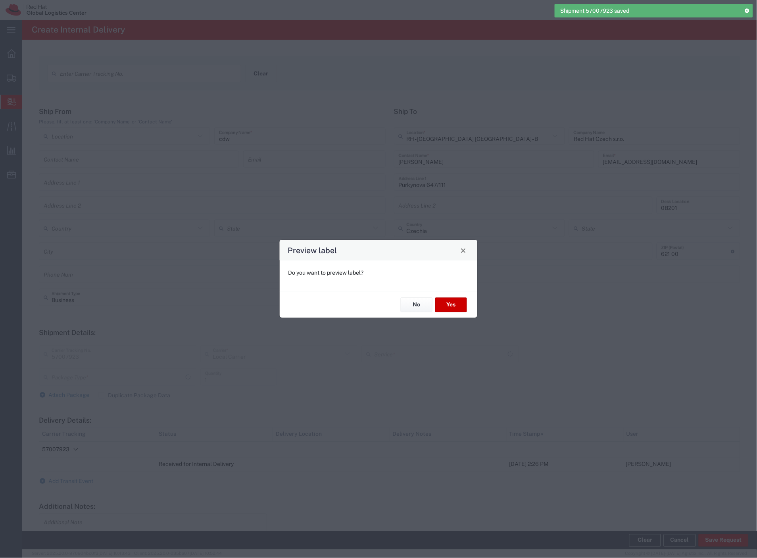
type input "Skid(s)"
type input "Local_Ground"
click at [418, 307] on button "No" at bounding box center [417, 304] width 32 height 15
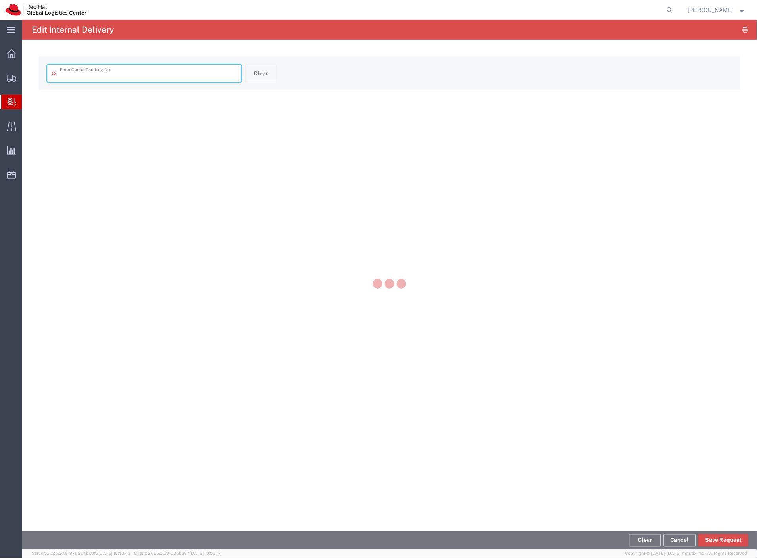
type input "57007923"
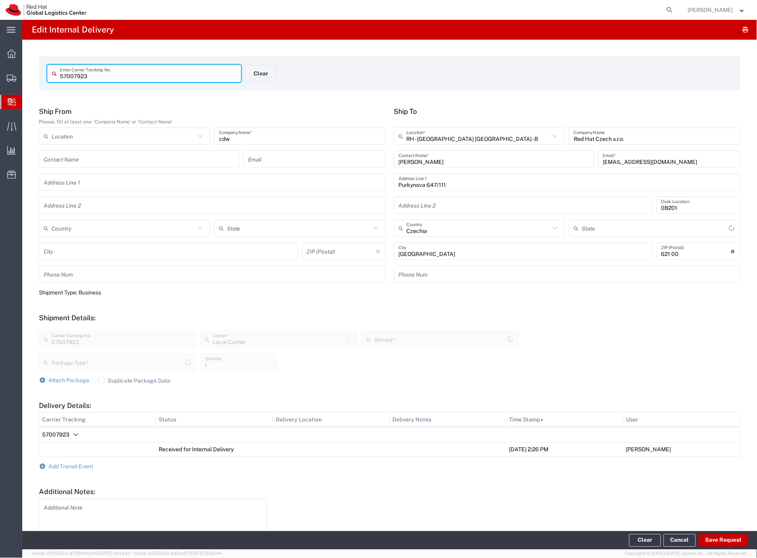
type input "Skid(s)"
type input "Local_Ground"
click at [83, 467] on span "Add Transit Event" at bounding box center [71, 466] width 45 height 6
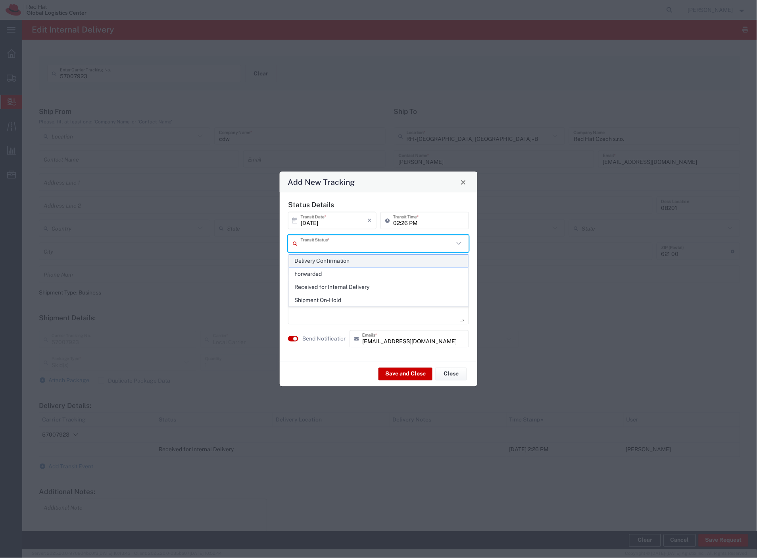
drag, startPoint x: 336, startPoint y: 246, endPoint x: 333, endPoint y: 258, distance: 12.3
click at [336, 246] on input "text" at bounding box center [377, 243] width 153 height 14
click at [330, 263] on span "Delivery Confirmation" at bounding box center [378, 261] width 179 height 12
type input "Delivery Confirmation"
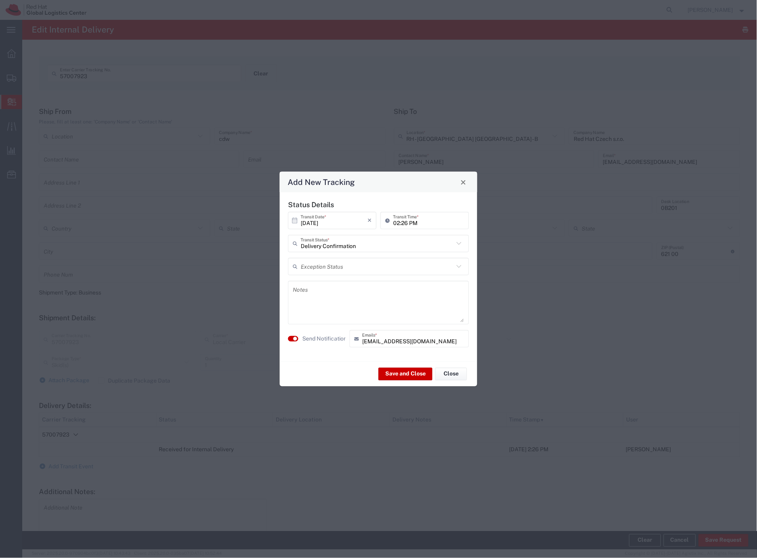
click at [318, 337] on label "Send Notification" at bounding box center [324, 338] width 44 height 8
click at [401, 381] on div "Save and Close Close" at bounding box center [378, 373] width 197 height 25
click at [399, 377] on button "Save and Close" at bounding box center [405, 373] width 54 height 13
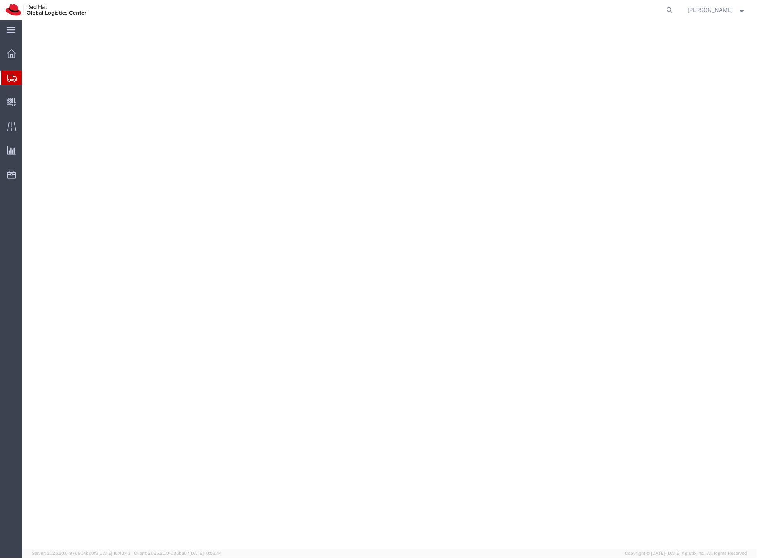
select select "38037"
select select "38007"
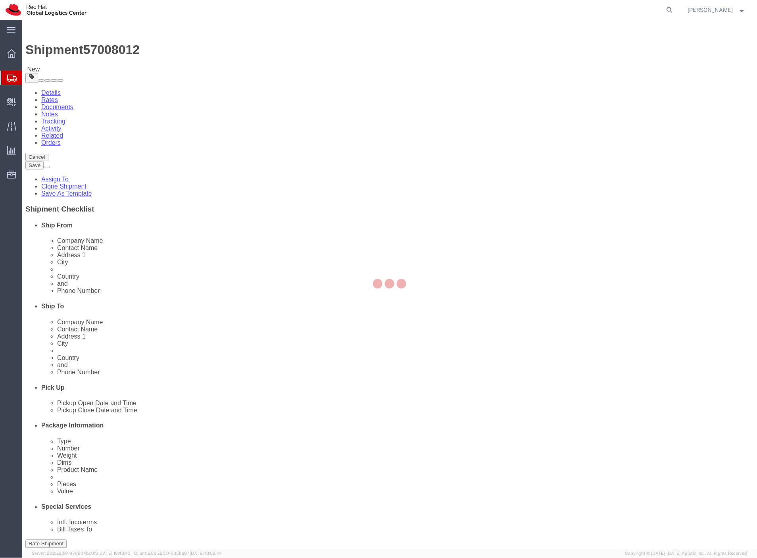
drag, startPoint x: 430, startPoint y: 87, endPoint x: 431, endPoint y: 93, distance: 5.6
click at [430, 87] on div at bounding box center [389, 284] width 734 height 529
select select
select select "38037"
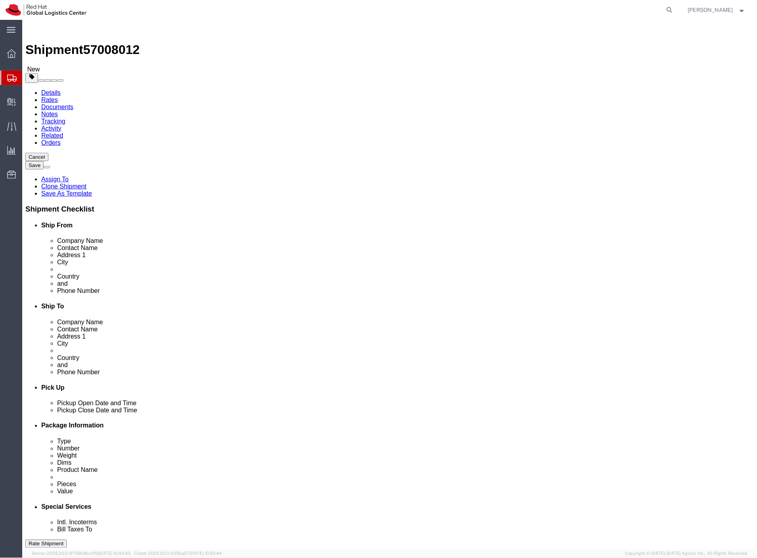
click span "57008012"
copy span "57008012"
click button "Rate Shipment"
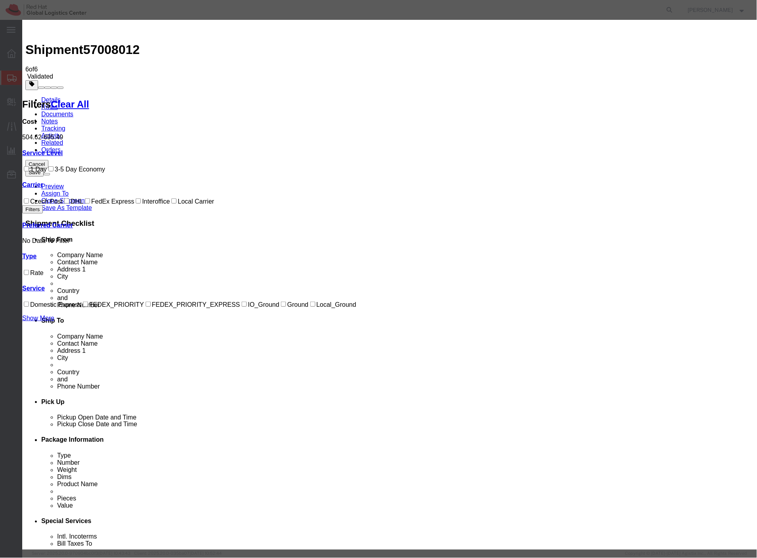
drag, startPoint x: 409, startPoint y: 67, endPoint x: 404, endPoint y: 77, distance: 11.0
select select "7920"
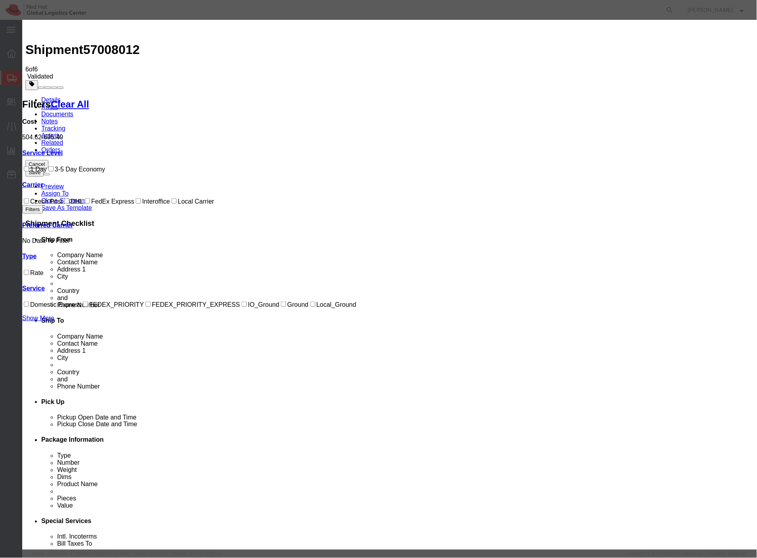
select select "17810"
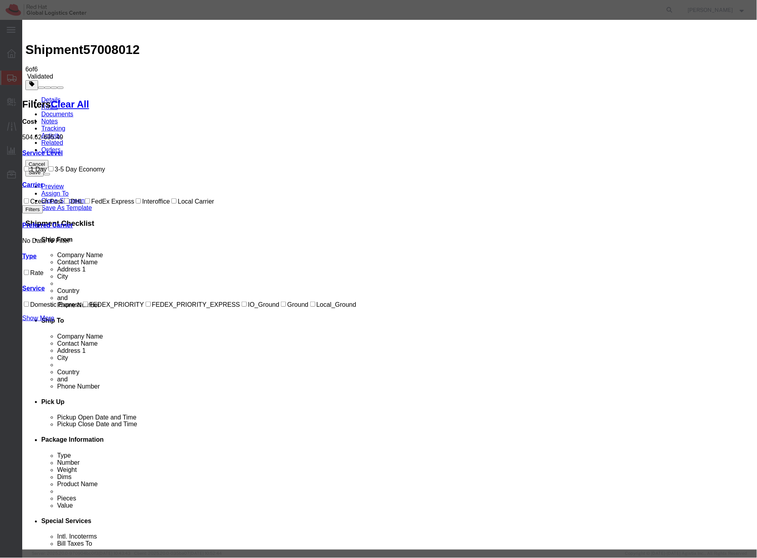
checkbox input "true"
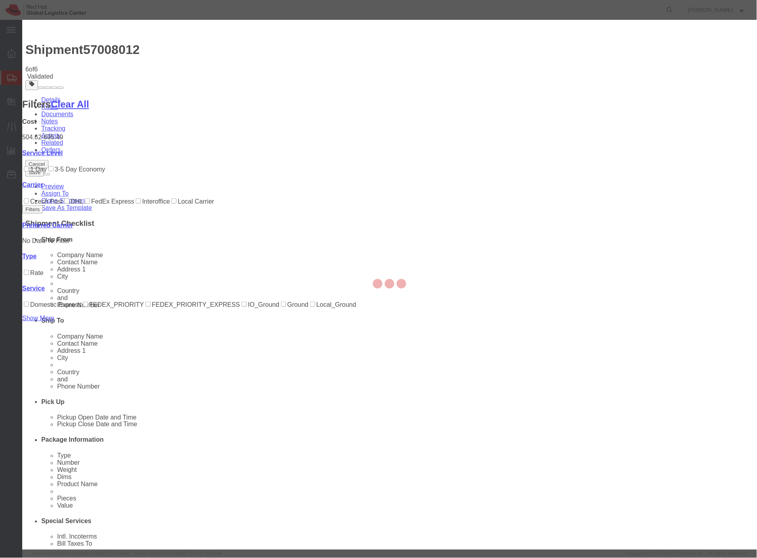
type input "[PERSON_NAME]"
type input "420702253567"
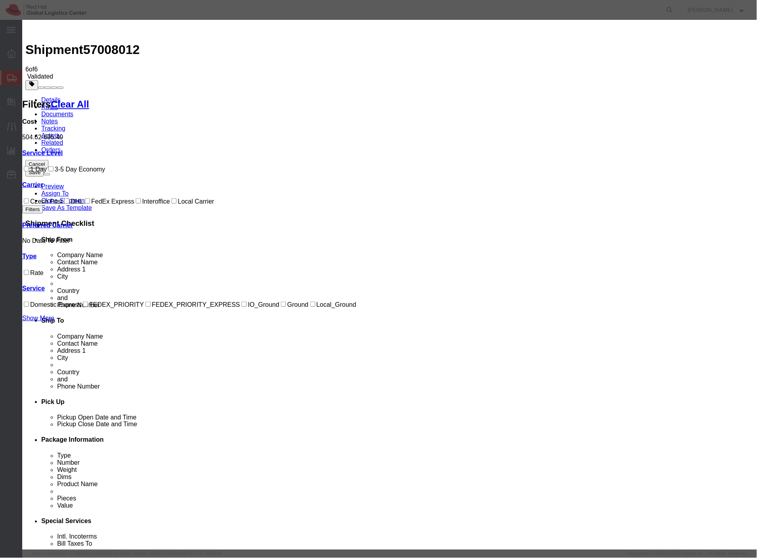
paste input "57008012"
type input "57008012_mass"
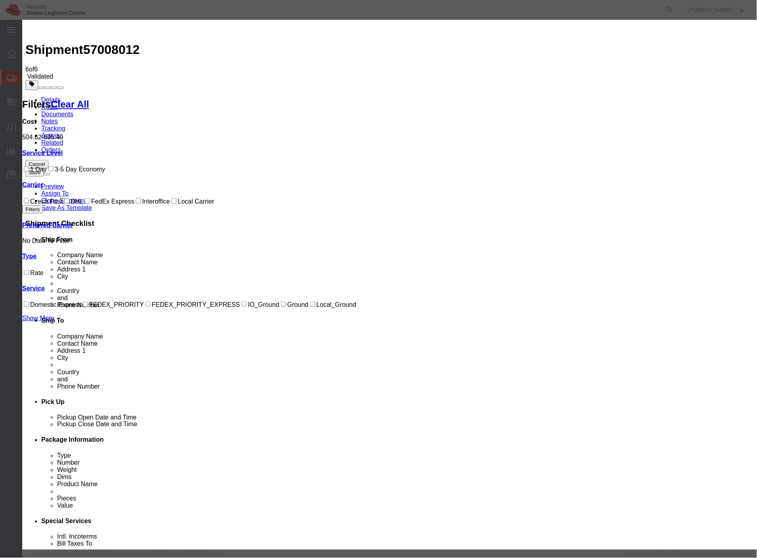
select select "DELIVRED"
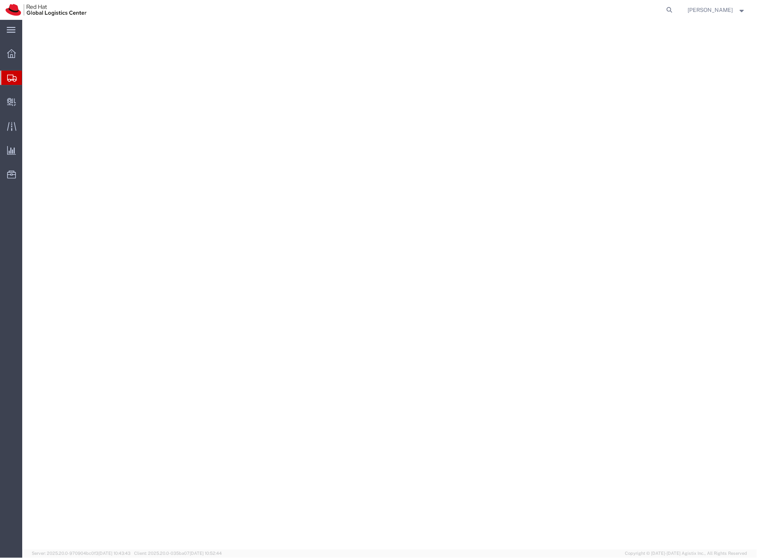
select select
select select "38036"
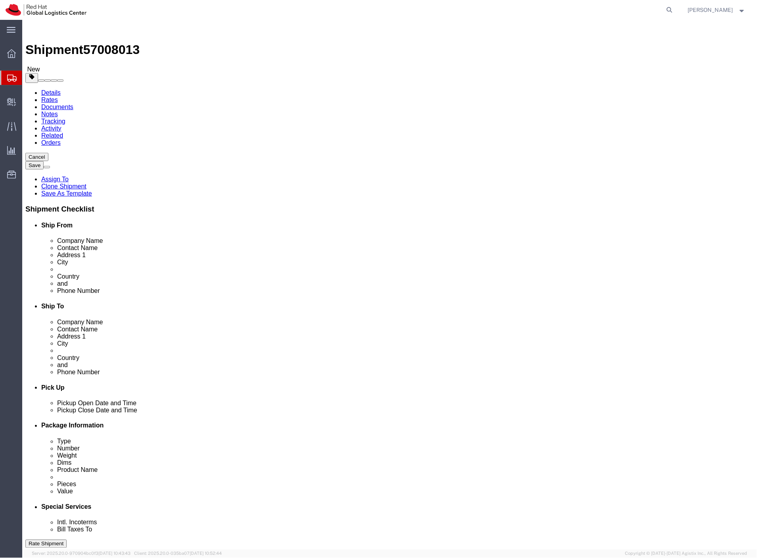
click button "Rate Shipment"
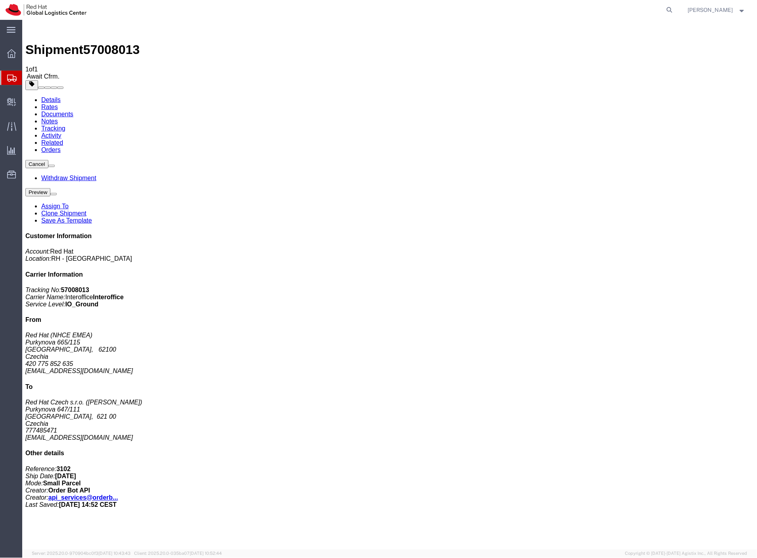
click at [123, 42] on span "57008013" at bounding box center [111, 49] width 56 height 14
copy span "57008013"
click at [0, 0] on span "Create Delivery" at bounding box center [0, 0] width 0 height 0
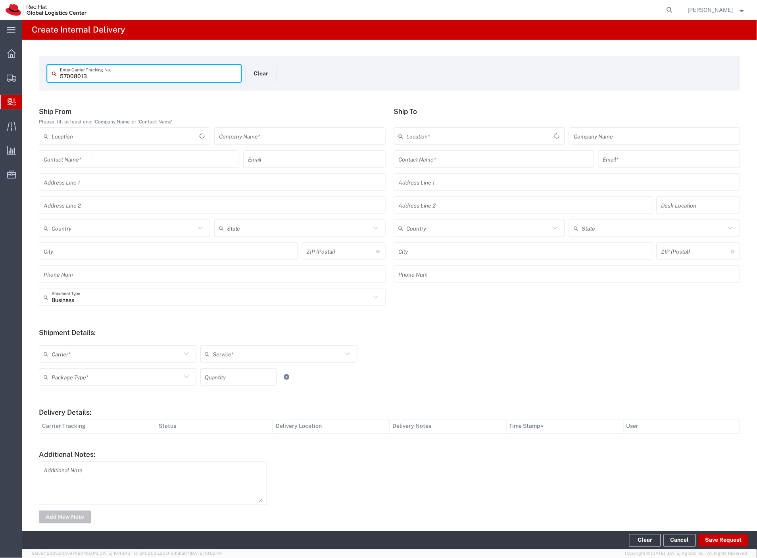
type input "57008013"
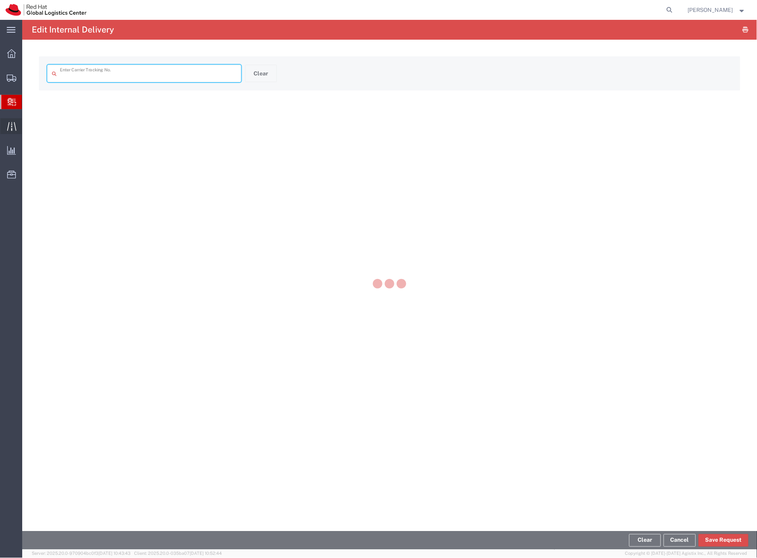
type input "57008013"
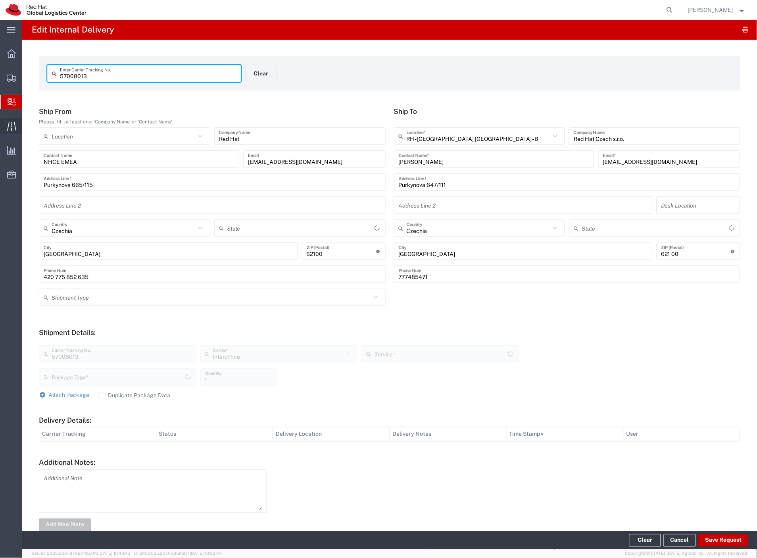
type input "Your Packaging"
type input "IO_Ground"
click at [709, 538] on button "Save Request" at bounding box center [723, 540] width 50 height 13
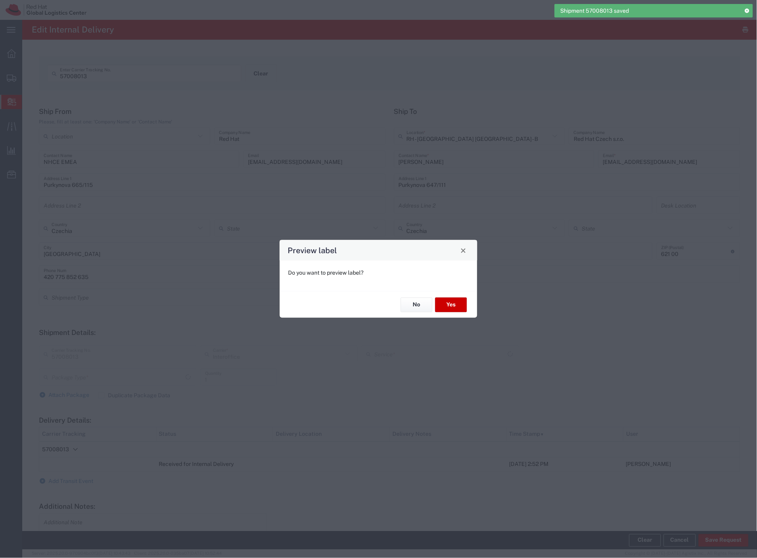
type input "Your Packaging"
type input "IO_Ground"
click at [422, 299] on button "No" at bounding box center [417, 304] width 32 height 15
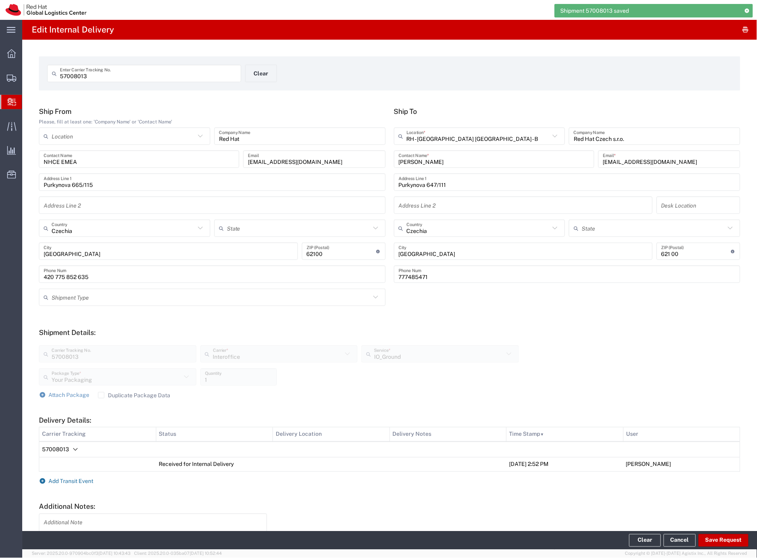
click at [66, 479] on span "Add Transit Event" at bounding box center [71, 481] width 45 height 6
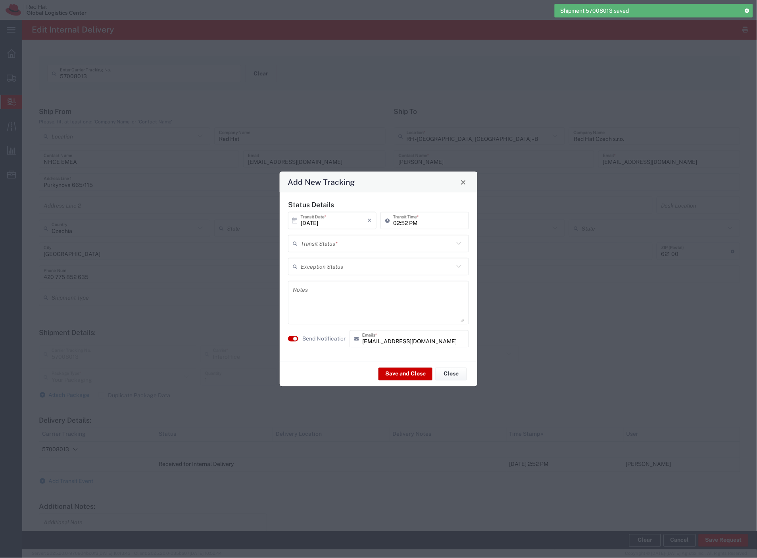
drag, startPoint x: 356, startPoint y: 248, endPoint x: 351, endPoint y: 251, distance: 5.5
click at [355, 249] on input "text" at bounding box center [377, 243] width 153 height 14
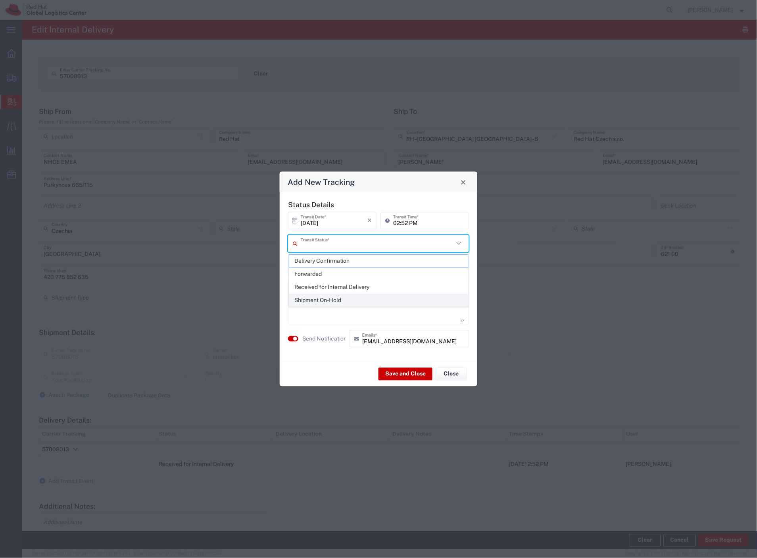
click at [312, 299] on span "Shipment On-Hold" at bounding box center [378, 300] width 179 height 12
type input "Shipment On-Hold"
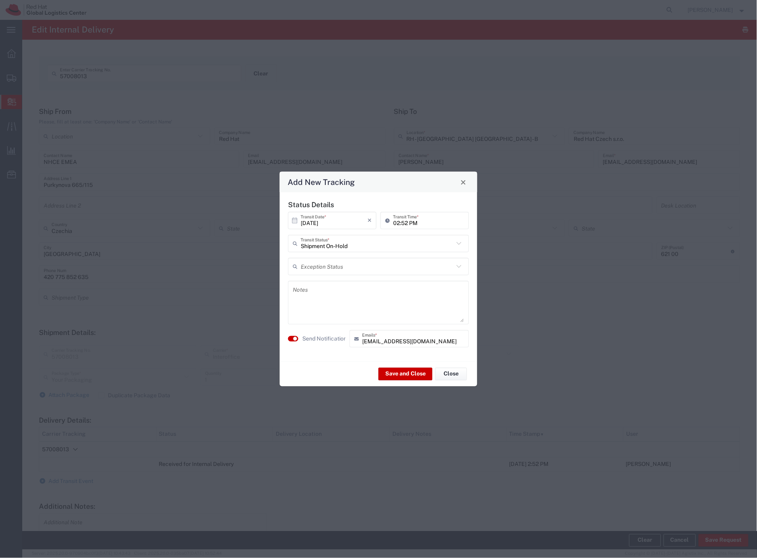
click at [321, 299] on textarea at bounding box center [378, 302] width 171 height 39
type textarea "rdy"
click at [400, 374] on button "Save and Close" at bounding box center [405, 373] width 54 height 13
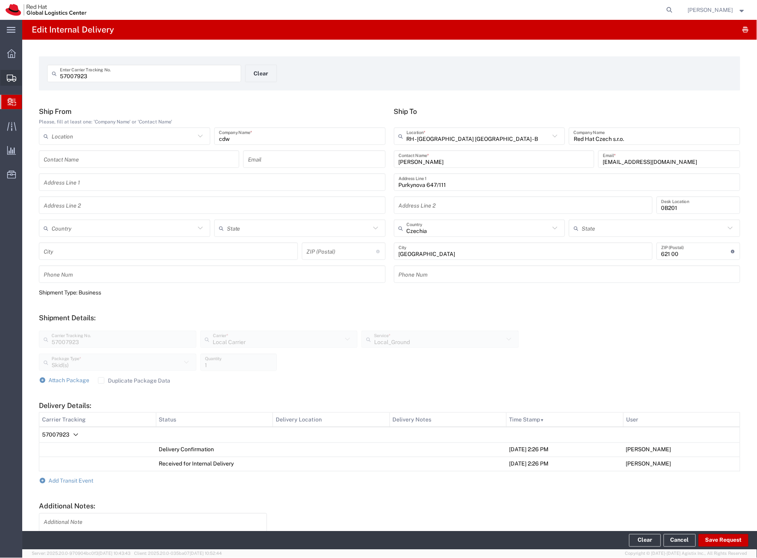
click at [0, 0] on span "Shipment Manager" at bounding box center [0, 0] width 0 height 0
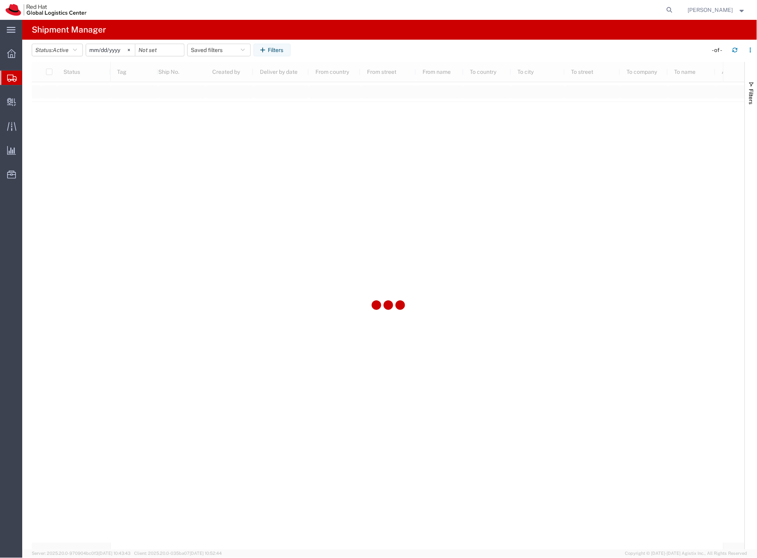
type input "[DATE]"
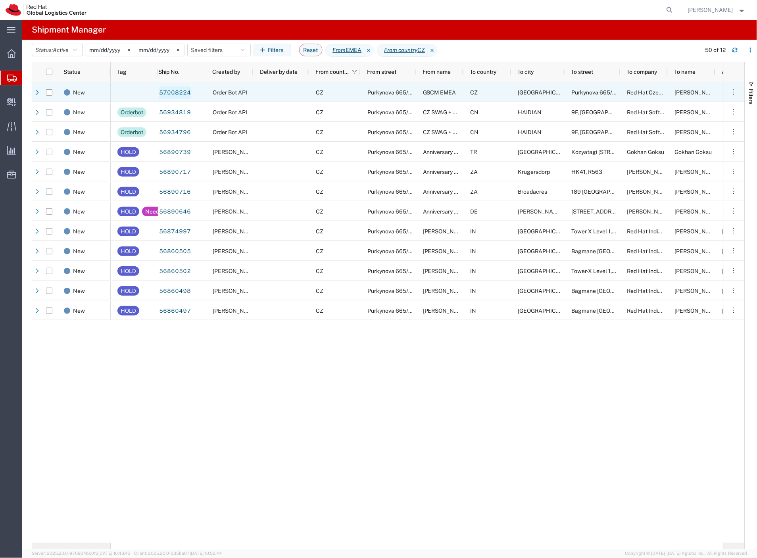
click at [184, 92] on link "57008224" at bounding box center [175, 92] width 33 height 13
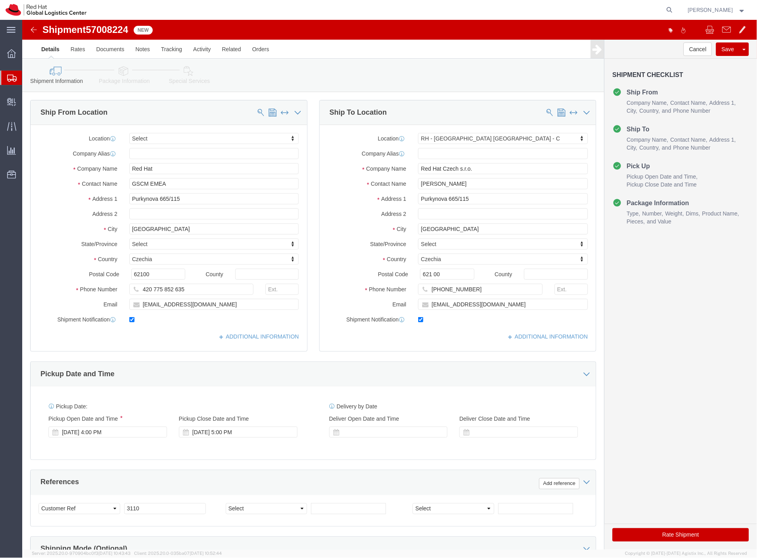
select select
select select "38037"
click div "Cancel Save Assign To Clone Shipment Save As Template Shipment Checklist Ship F…"
click label
click input "checkbox"
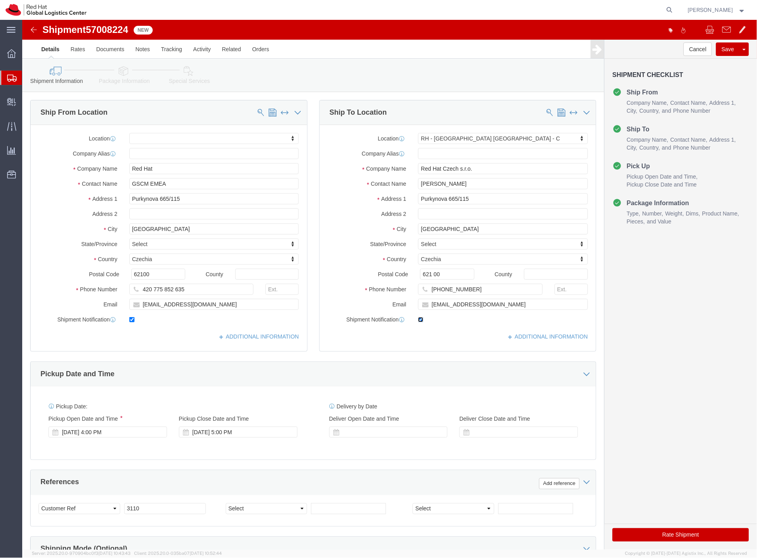
checkbox input "false"
click button "Rate Shipment"
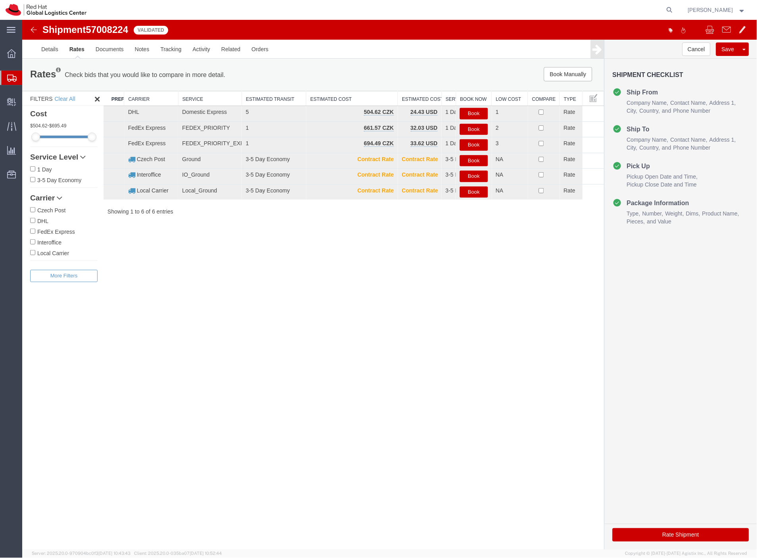
click at [368, 274] on div "Shipment 57008224 6 of 6 Validated Details Rates Documents Notes Tracking Activ…" at bounding box center [389, 283] width 734 height 529
click at [477, 172] on button "Book" at bounding box center [473, 176] width 28 height 12
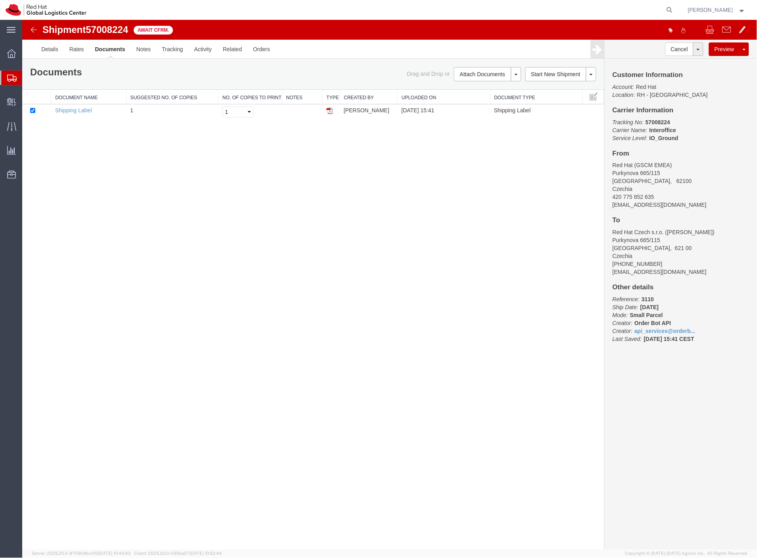
click at [111, 31] on span "57008224" at bounding box center [106, 29] width 42 height 11
copy span "57008224"
click at [0, 0] on span "Create Delivery" at bounding box center [0, 0] width 0 height 0
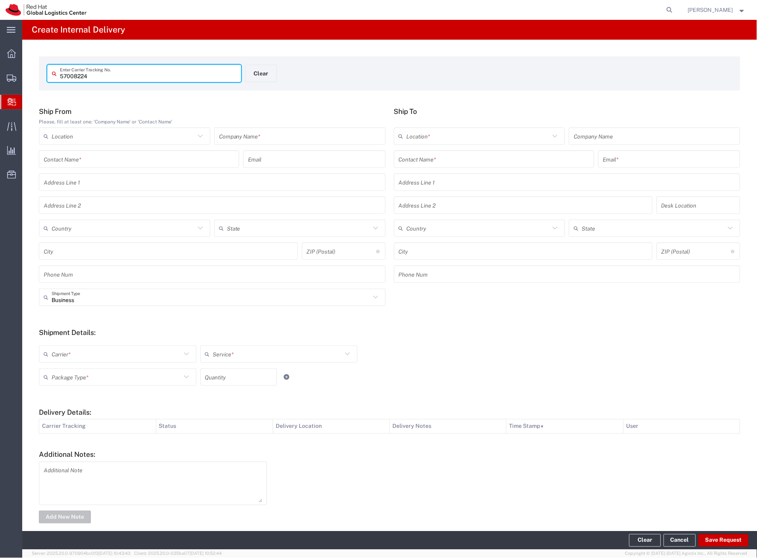
type input "57008224"
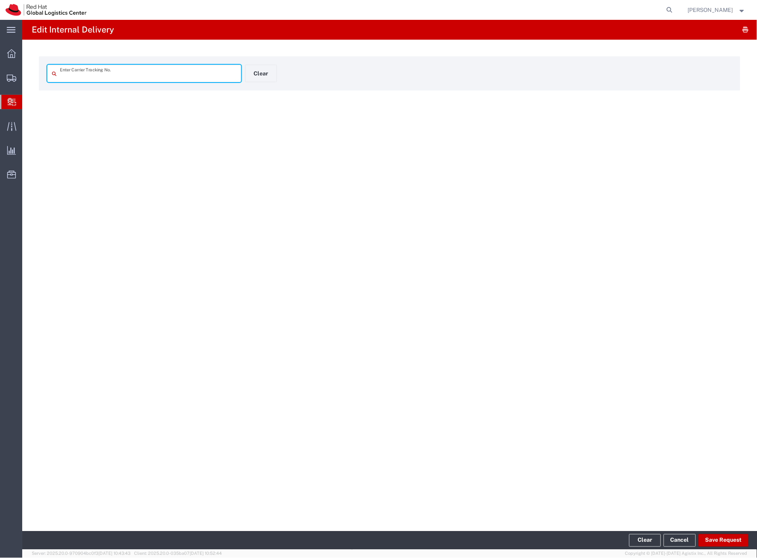
type input "57008224"
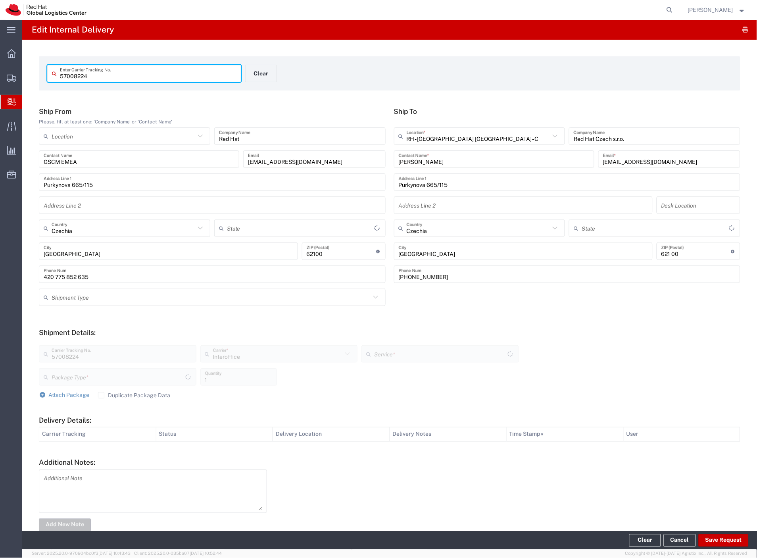
type input "Your Packaging"
type input "IO_Ground"
click at [715, 536] on button "Save Request" at bounding box center [723, 540] width 50 height 13
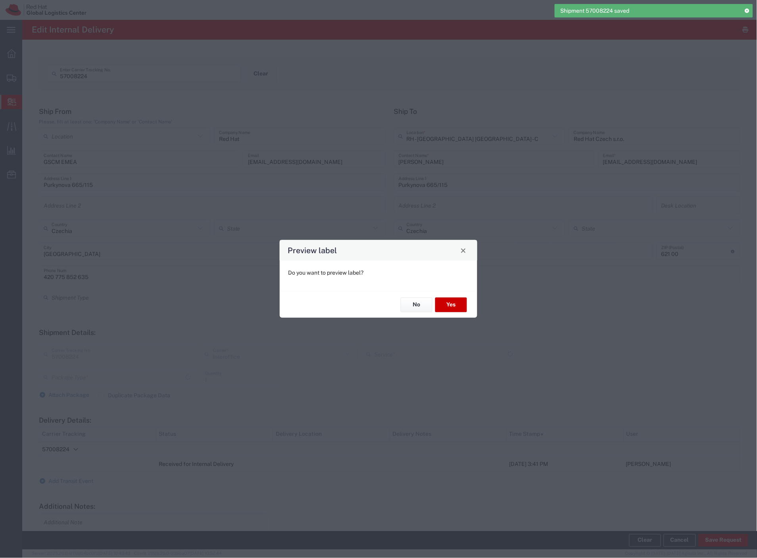
type input "Your Packaging"
type input "IO_Ground"
click at [457, 306] on button "Yes" at bounding box center [451, 304] width 32 height 15
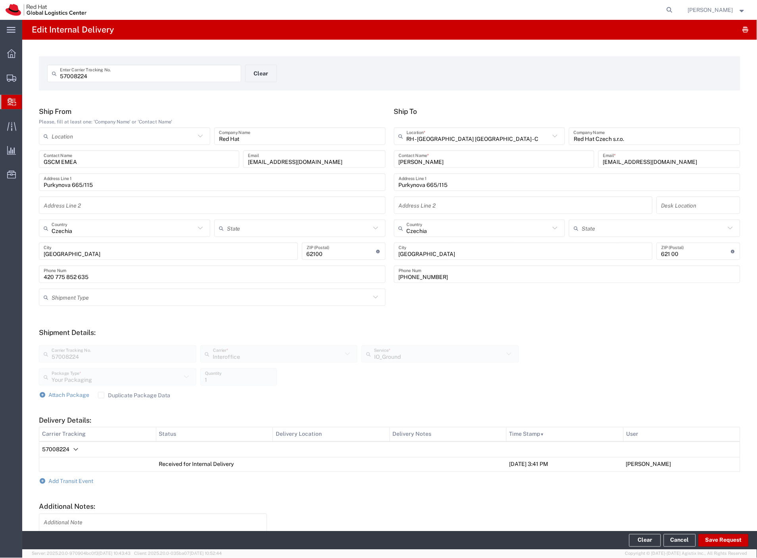
click at [392, 38] on agx-page-header "Edit Internal Delivery" at bounding box center [389, 30] width 734 height 20
click at [28, 96] on span "Internal Delivery" at bounding box center [25, 102] width 6 height 16
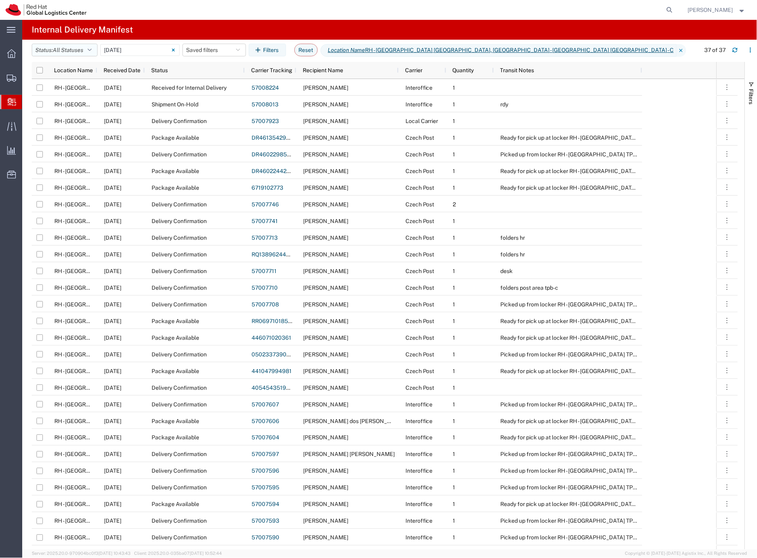
click at [88, 49] on button "Status: All Statuses" at bounding box center [65, 50] width 66 height 13
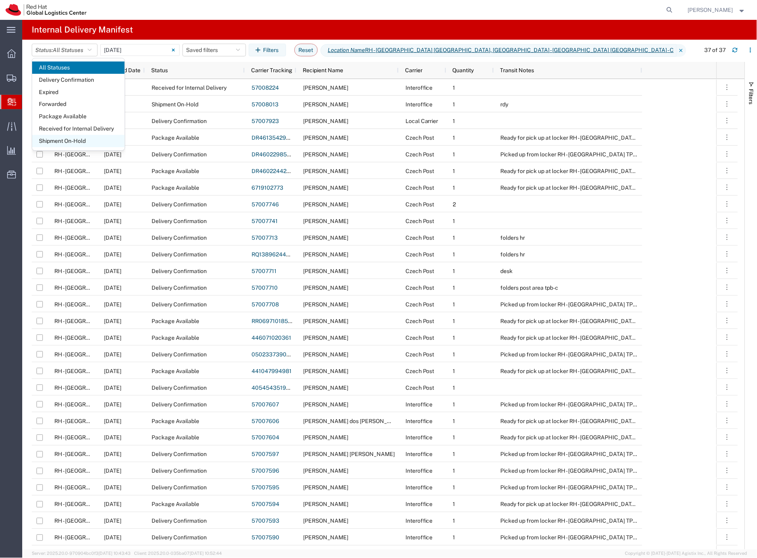
click at [92, 136] on span "Shipment On-Hold" at bounding box center [78, 141] width 92 height 12
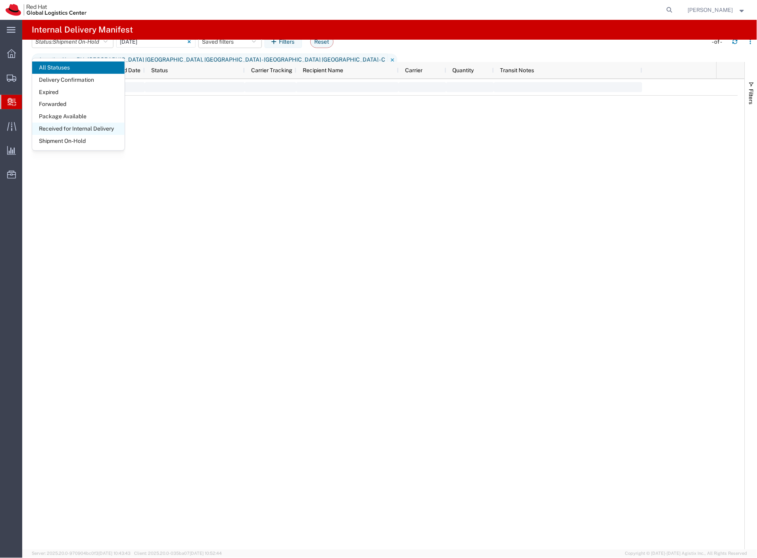
click at [92, 130] on span "Received for Internal Delivery" at bounding box center [78, 129] width 92 height 12
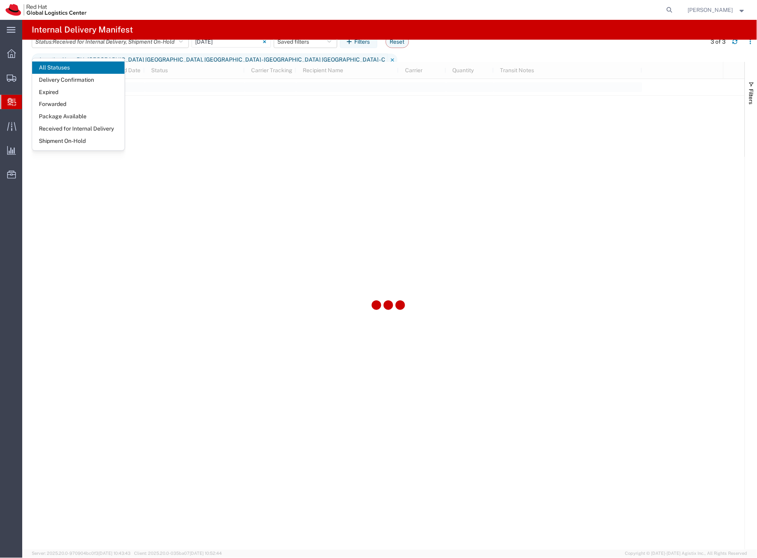
click at [184, 21] on agx-page-header "Internal Delivery Manifest" at bounding box center [389, 30] width 734 height 20
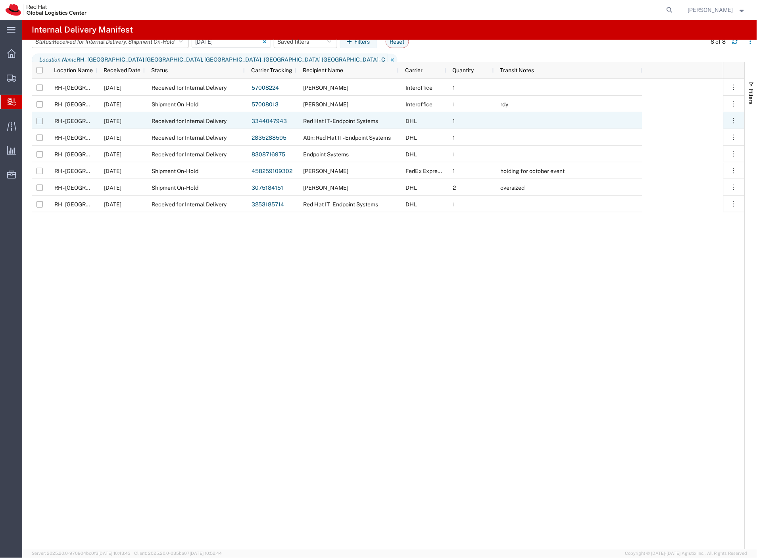
click at [40, 121] on input "Press Space to toggle row selection (unchecked)" at bounding box center [39, 121] width 6 height 6
checkbox input "true"
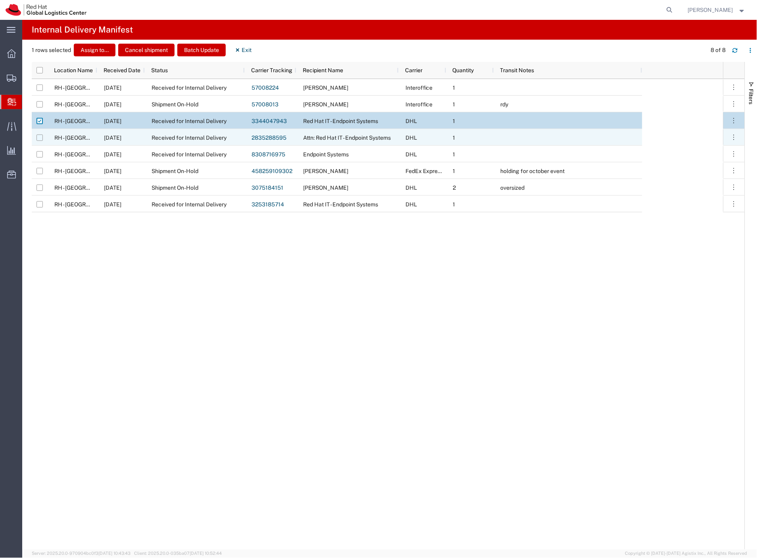
click at [40, 138] on input "Press Space to toggle row selection (unchecked)" at bounding box center [39, 137] width 6 height 6
checkbox input "true"
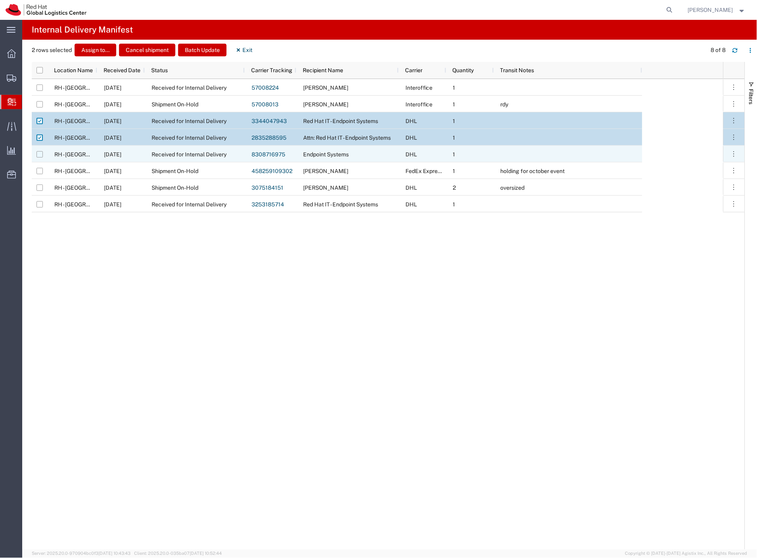
click at [40, 154] on input "Press Space to toggle row selection (unchecked)" at bounding box center [39, 154] width 6 height 6
checkbox input "true"
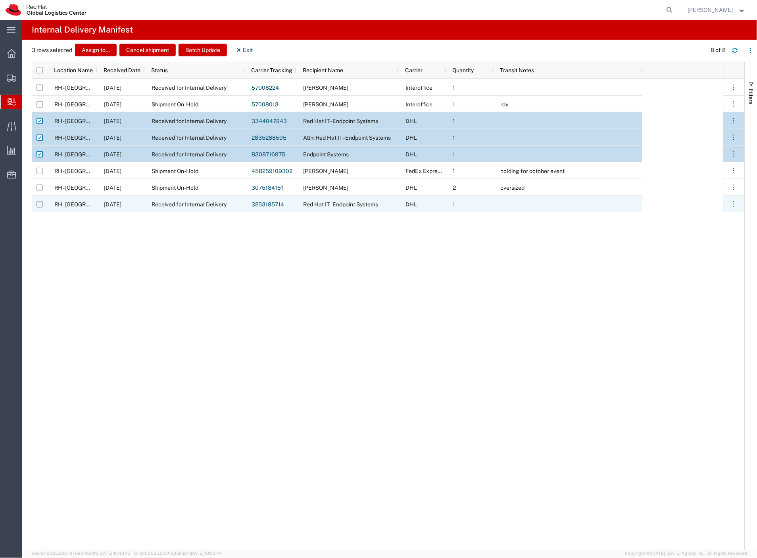
click at [41, 204] on input "Press Space to toggle row selection (unchecked)" at bounding box center [39, 204] width 6 height 6
checkbox input "true"
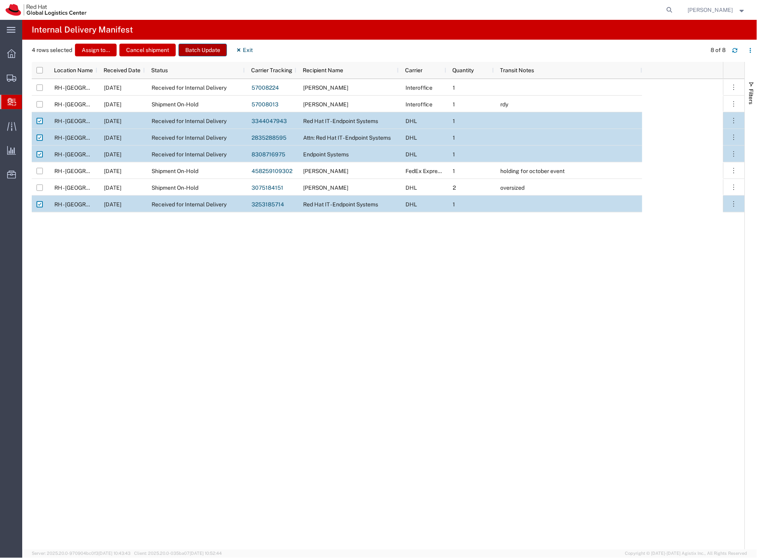
click at [196, 52] on button "Batch Update" at bounding box center [202, 50] width 48 height 13
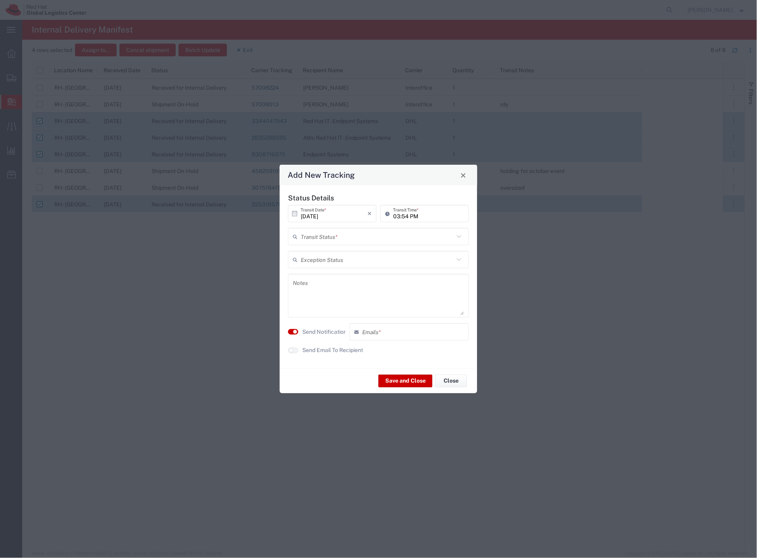
click at [322, 240] on input "text" at bounding box center [377, 237] width 153 height 14
click at [330, 279] on span "Shipment On-Hold" at bounding box center [378, 280] width 179 height 12
type input "Shipment On-Hold"
click at [327, 329] on label "Send Notification" at bounding box center [324, 332] width 44 height 8
click at [403, 377] on button "Save and Close" at bounding box center [405, 380] width 54 height 13
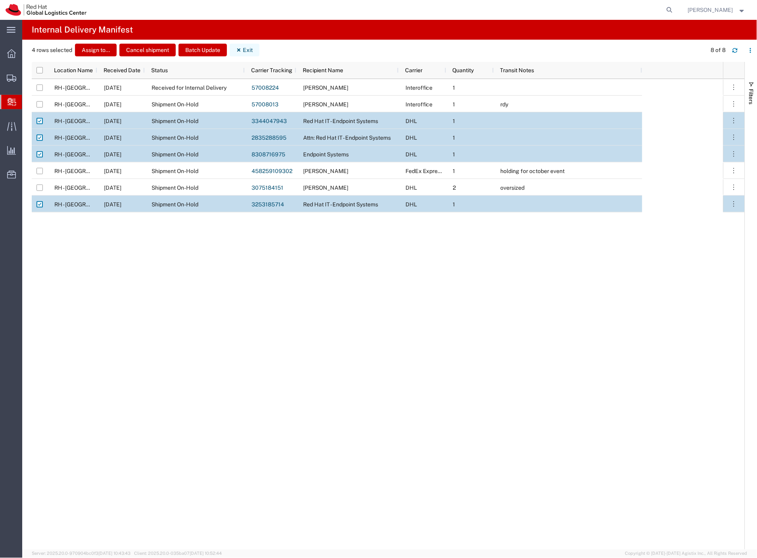
click at [240, 51] on icon "button" at bounding box center [239, 50] width 6 height 6
checkbox input "false"
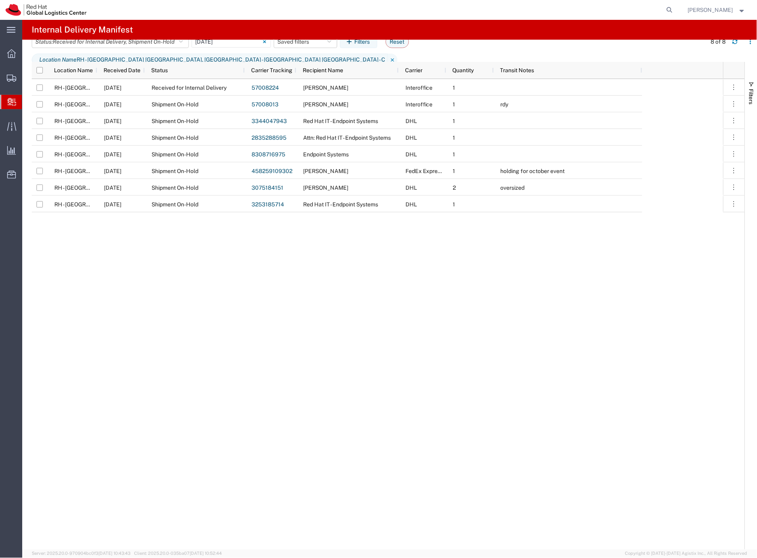
click at [395, 315] on div "RH - [GEOGRAPHIC_DATA] [GEOGRAPHIC_DATA] - C [DATE] Received for Internal Deliv…" at bounding box center [377, 314] width 691 height 470
click at [0, 0] on span "Create Delivery" at bounding box center [0, 0] width 0 height 0
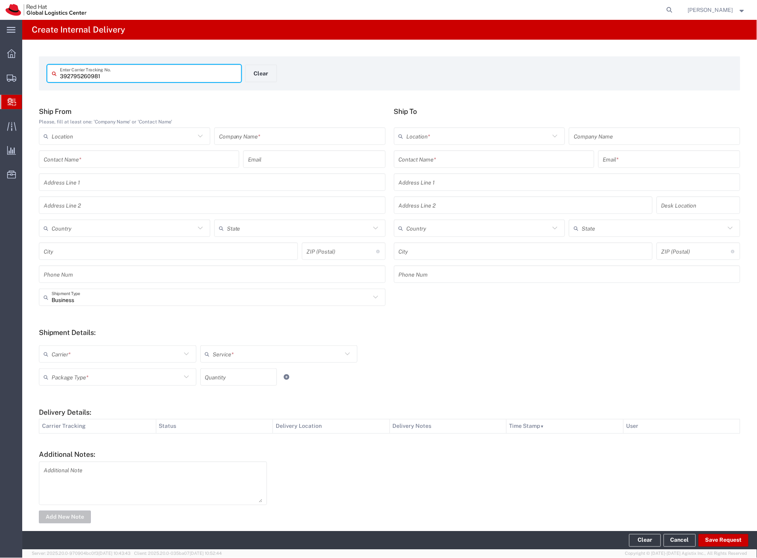
type input "392795260981"
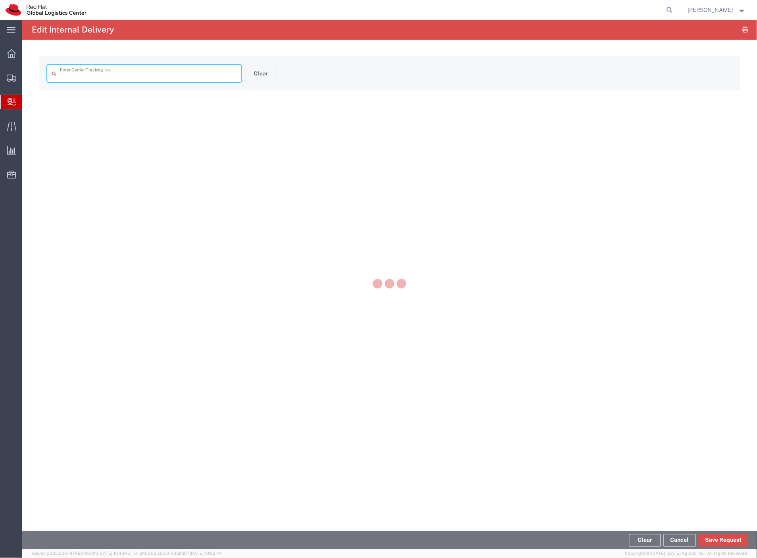
type input "392795260981"
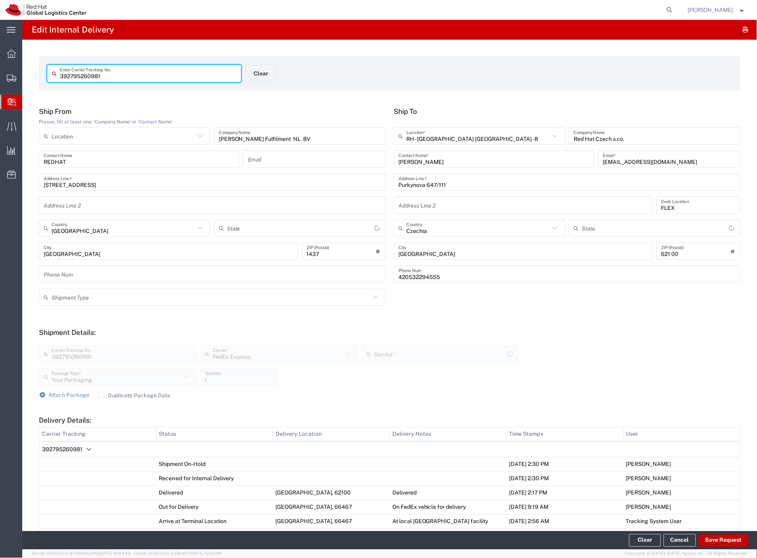
type input "International Economy"
click at [76, 449] on span "392795260981" at bounding box center [62, 449] width 40 height 6
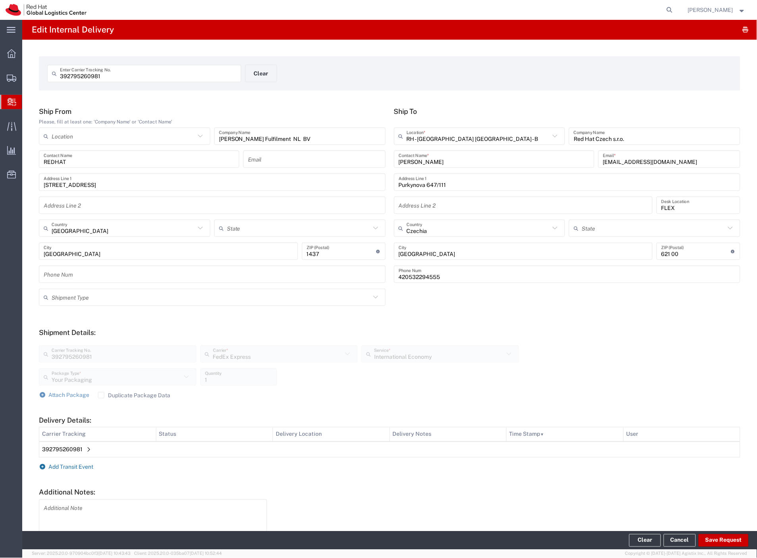
click at [92, 465] on span "Add Transit Event" at bounding box center [71, 467] width 45 height 6
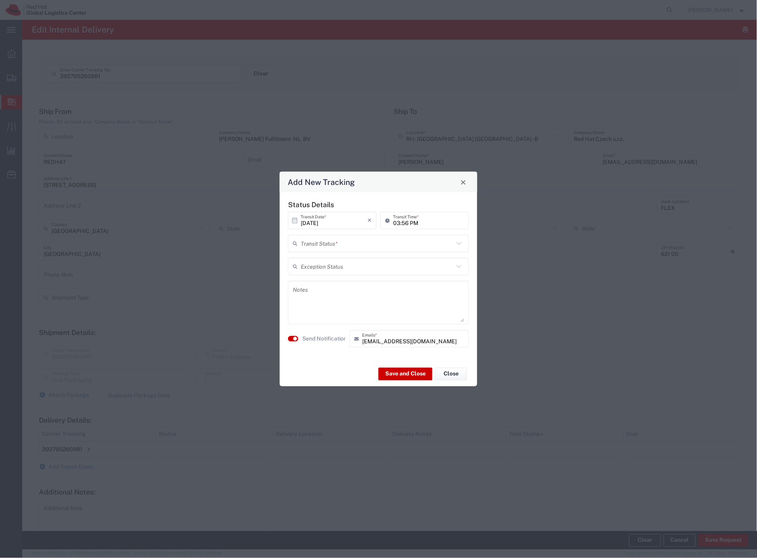
click at [334, 247] on input "text" at bounding box center [377, 243] width 153 height 14
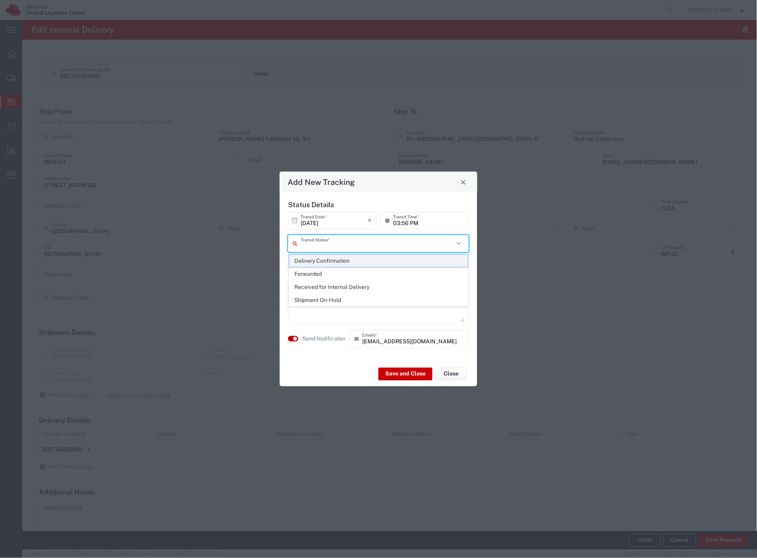
click at [328, 261] on span "Delivery Confirmation" at bounding box center [378, 261] width 179 height 12
type input "Delivery Confirmation"
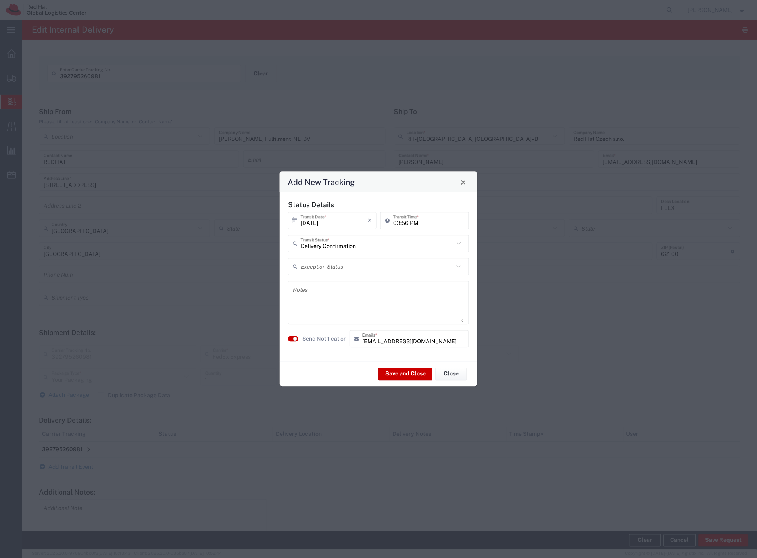
click at [336, 335] on label "Send Notification" at bounding box center [324, 338] width 44 height 8
click at [402, 371] on button "Save and Close" at bounding box center [405, 373] width 54 height 13
